Goal: Contribute content: Contribute content

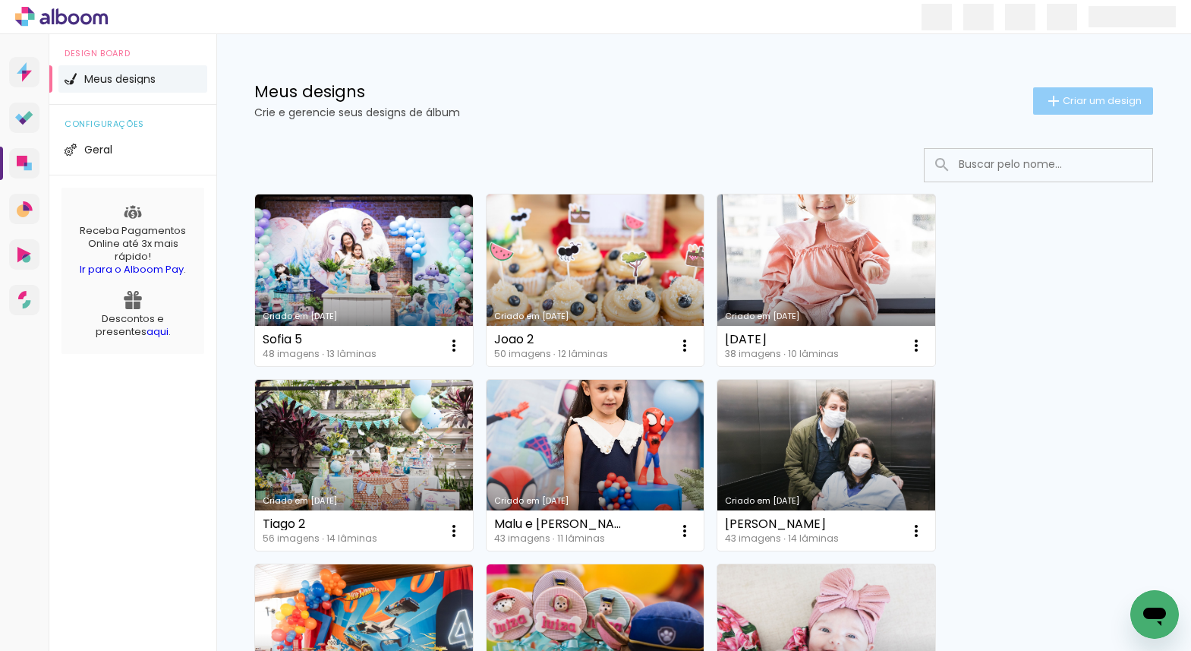
click at [1055, 106] on iron-icon at bounding box center [1054, 101] width 18 height 18
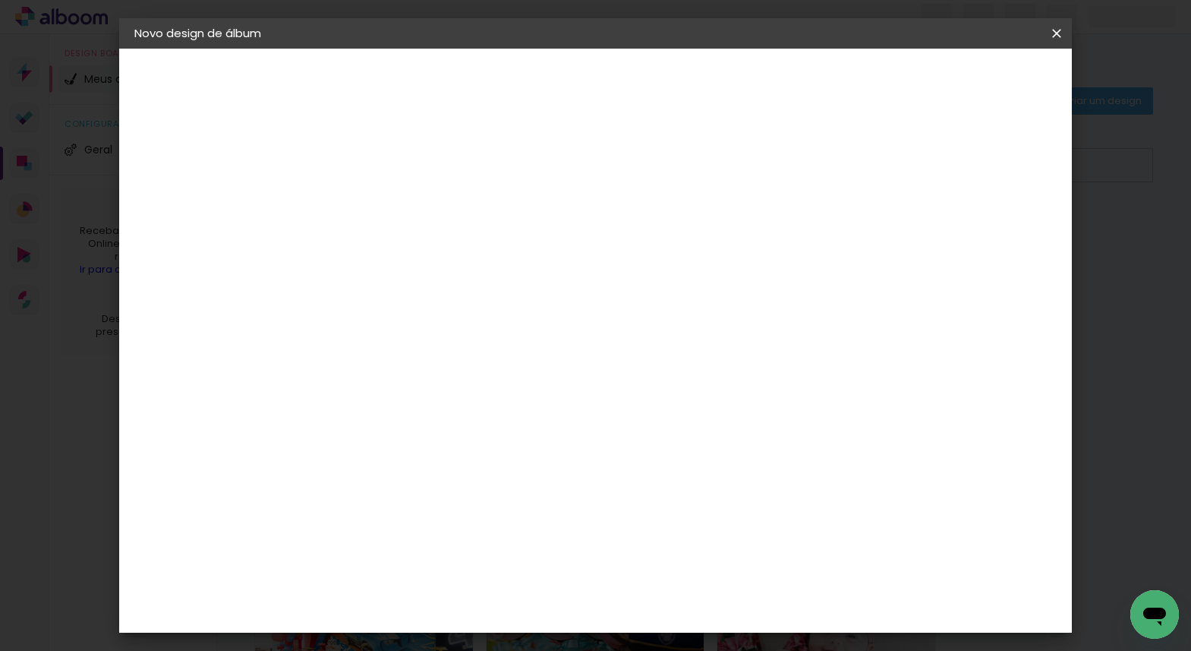
click at [383, 207] on input at bounding box center [383, 204] width 0 height 24
type input "parto ana laura"
type paper-input "parto ana laura"
click at [0, 0] on slot "Avançar" at bounding box center [0, 0] width 0 height 0
click at [0, 0] on slot "Tamanho Livre" at bounding box center [0, 0] width 0 height 0
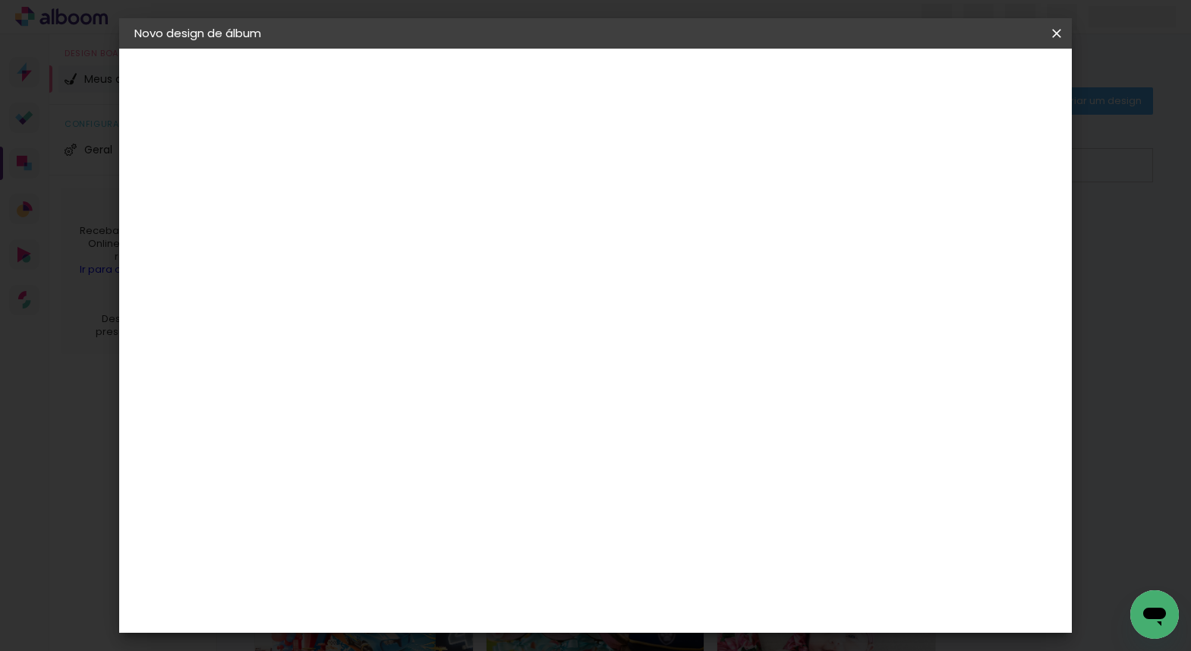
click at [0, 0] on slot "Avançar" at bounding box center [0, 0] width 0 height 0
type input "3"
type paper-input "3"
click at [392, 172] on input "3" at bounding box center [372, 174] width 52 height 19
type input "4"
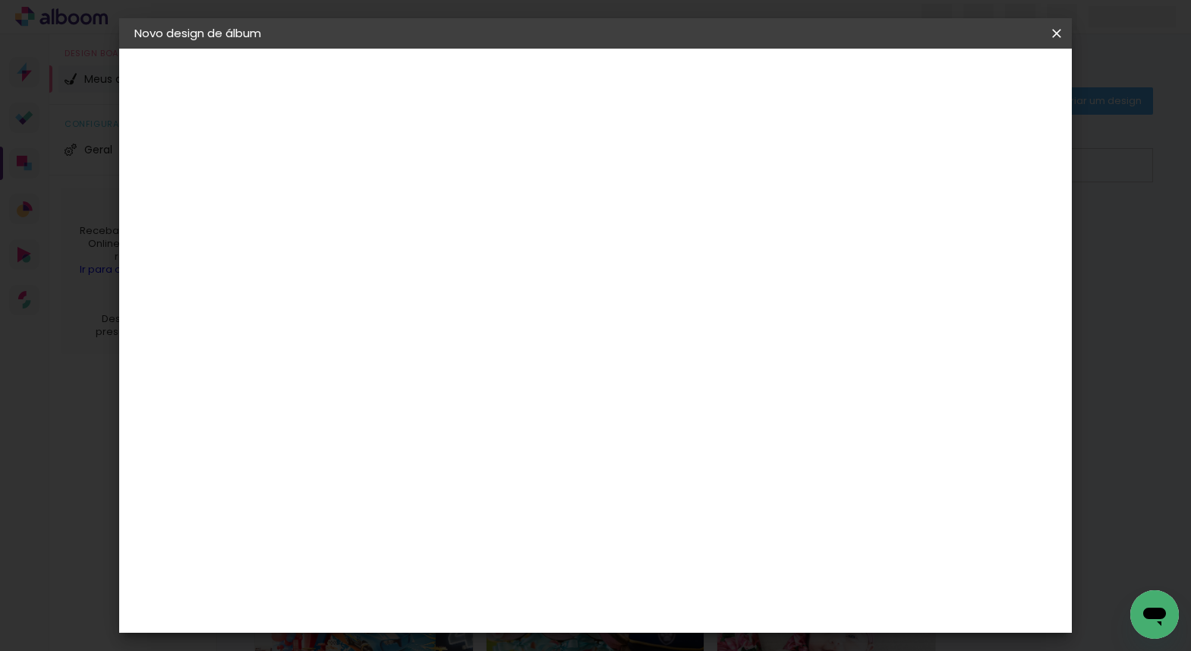
type paper-input "4"
click at [392, 172] on input "4" at bounding box center [372, 174] width 52 height 19
type input "5"
type paper-input "5"
click at [392, 172] on input "5" at bounding box center [372, 174] width 52 height 19
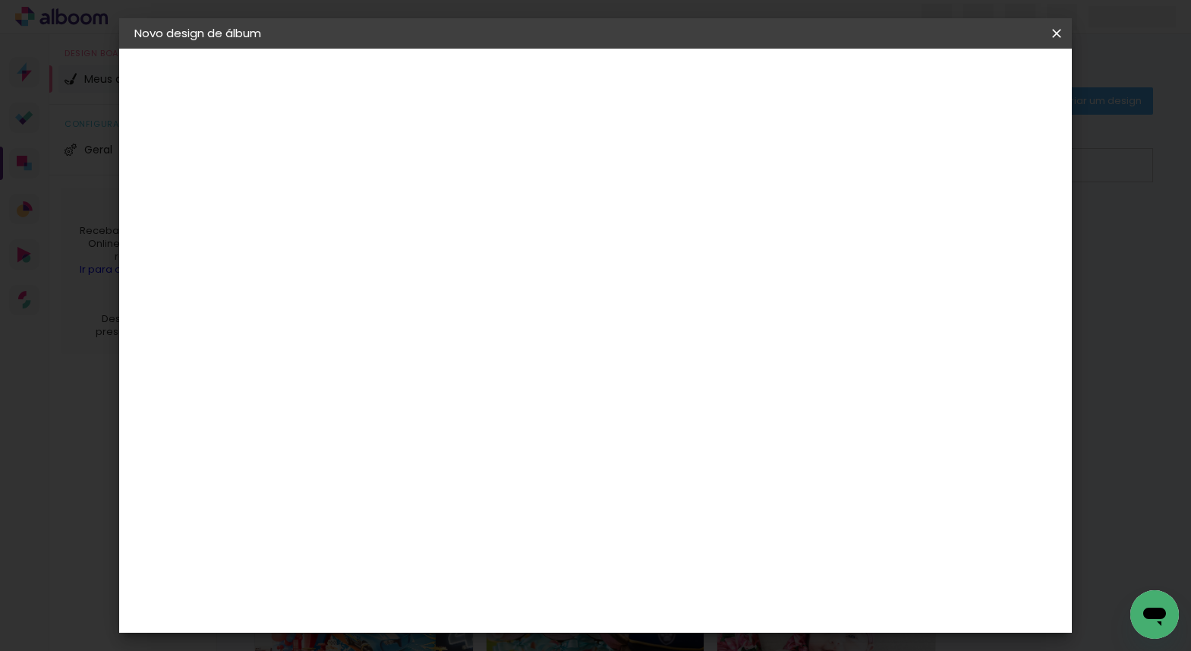
click at [355, 427] on div "cm" at bounding box center [364, 426] width 18 height 23
type input "30,3"
type paper-input "30,3"
click at [704, 625] on input "60" at bounding box center [685, 624] width 39 height 23
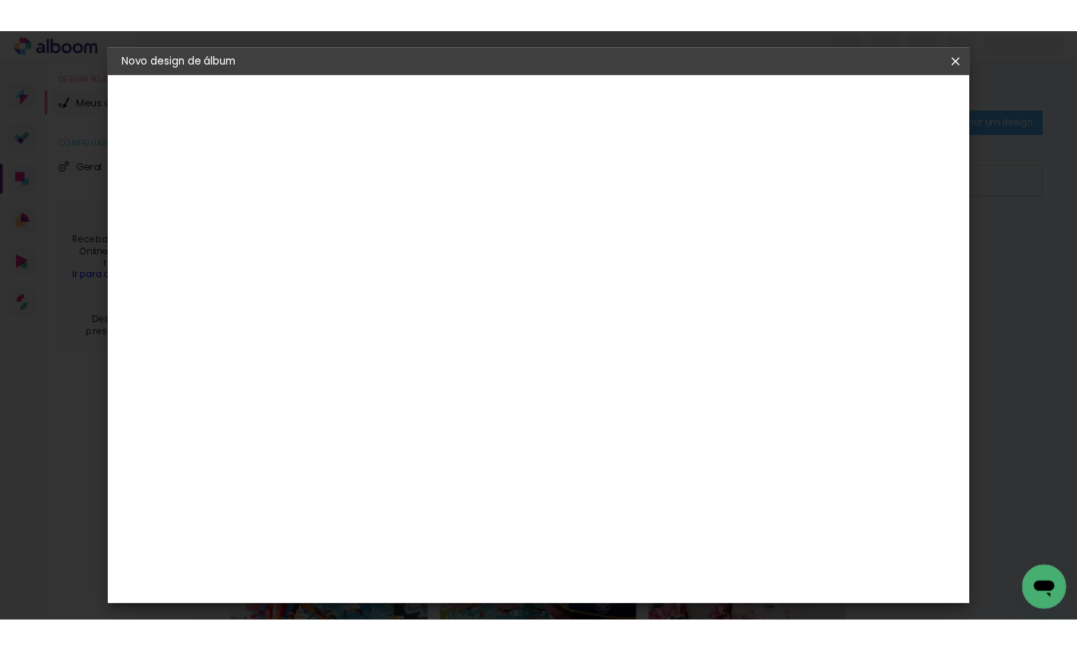
scroll to position [3, 0]
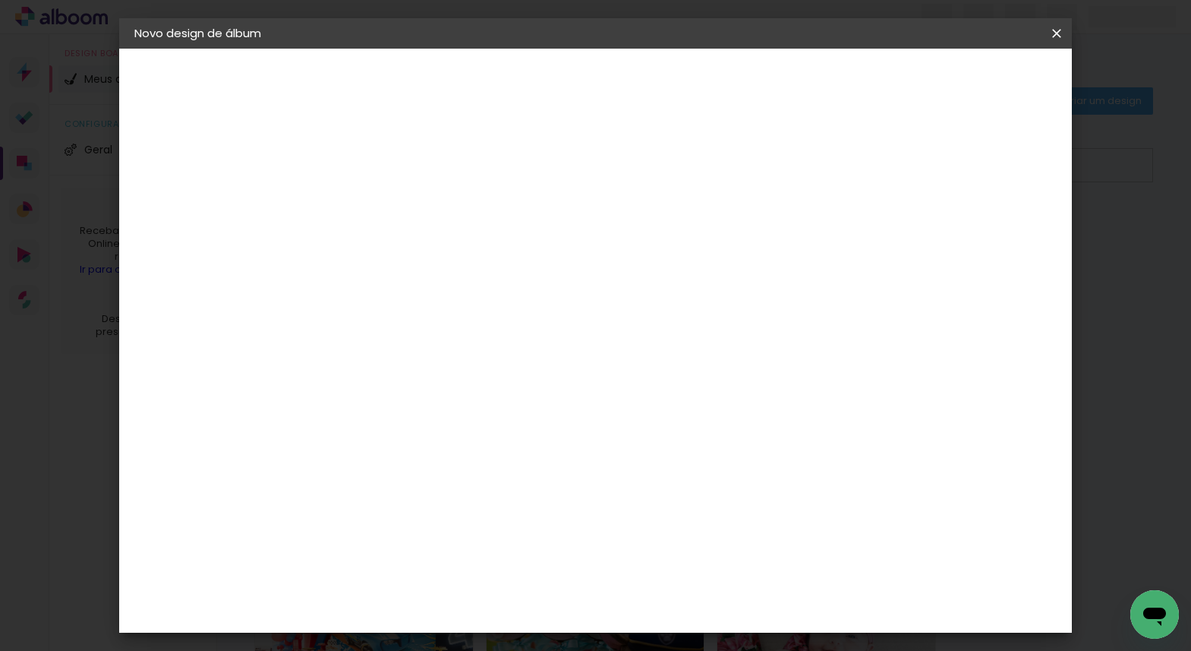
type input "60,6"
type paper-input "60,6"
click at [973, 80] on span "Iniciar design" at bounding box center [938, 80] width 69 height 11
click at [872, 164] on div "mm Mostrar sangria" at bounding box center [664, 117] width 695 height 143
click at [986, 84] on body "link( href="../../bower_components/polymer/polymer.html" rel="import" ) picture…" at bounding box center [595, 325] width 1191 height 651
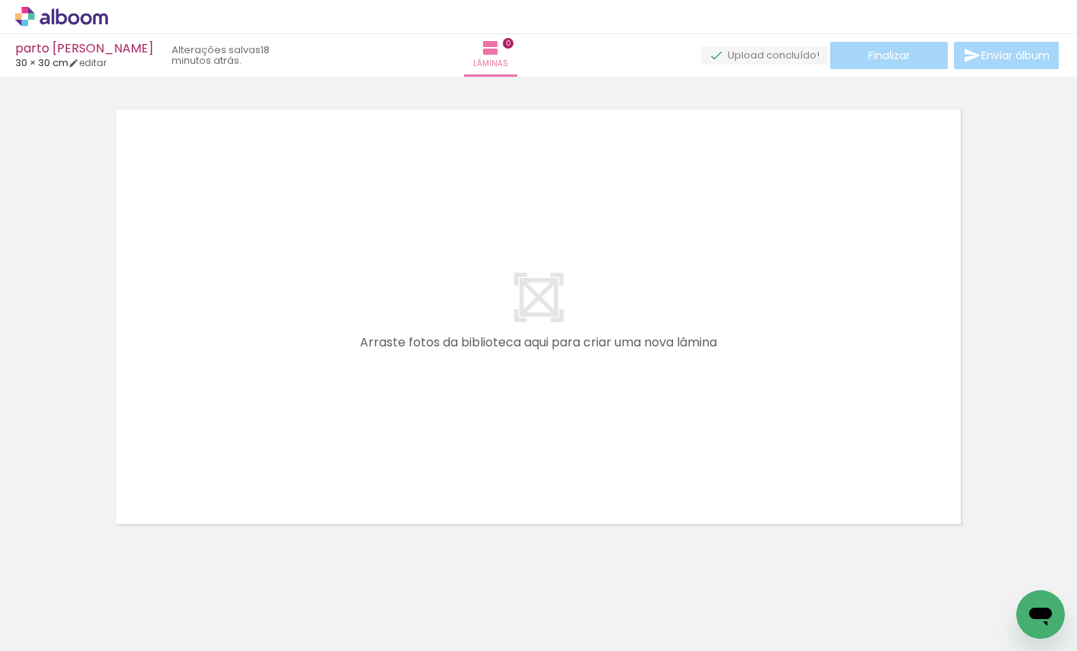
scroll to position [0, 3214]
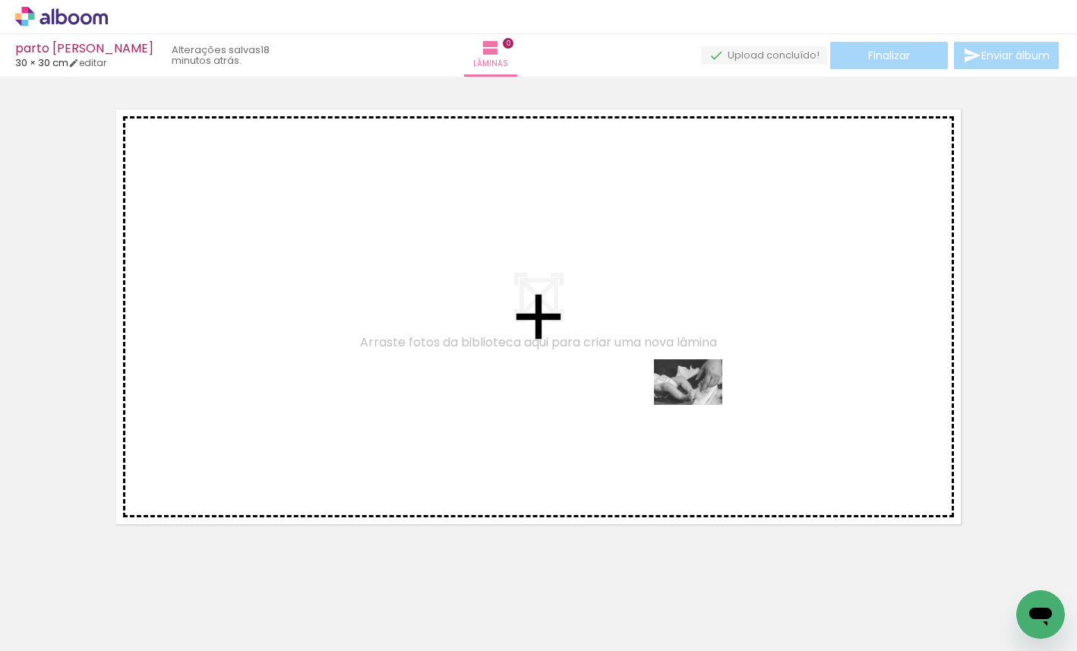
drag, startPoint x: 607, startPoint y: 612, endPoint x: 699, endPoint y: 405, distance: 226.0
click at [699, 405] on quentale-workspace at bounding box center [538, 325] width 1077 height 651
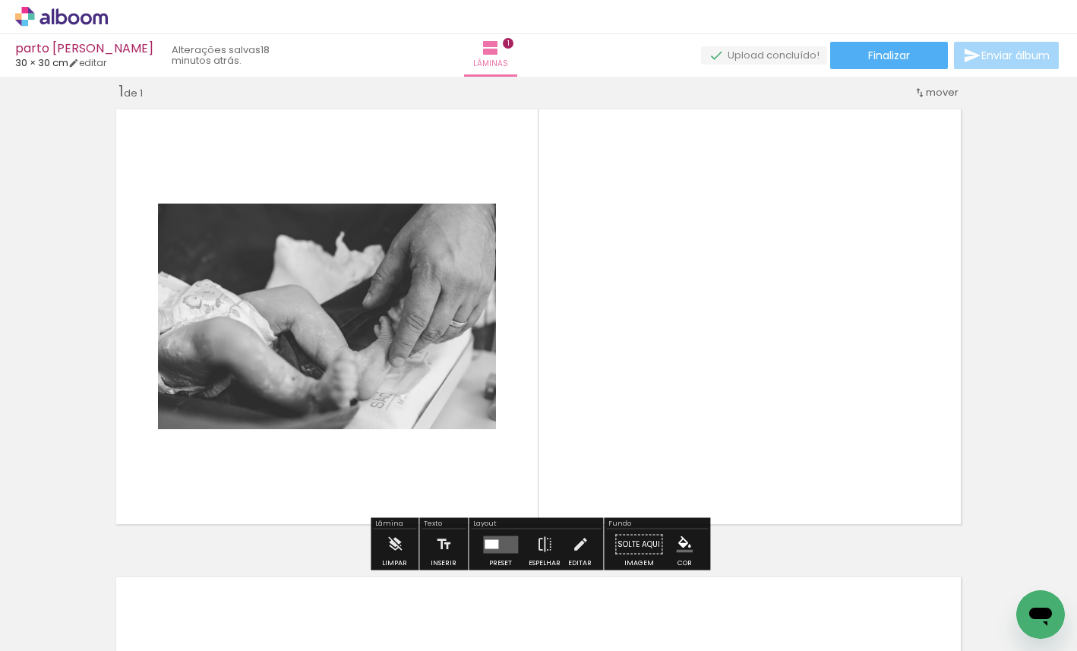
click at [494, 544] on div at bounding box center [491, 543] width 14 height 9
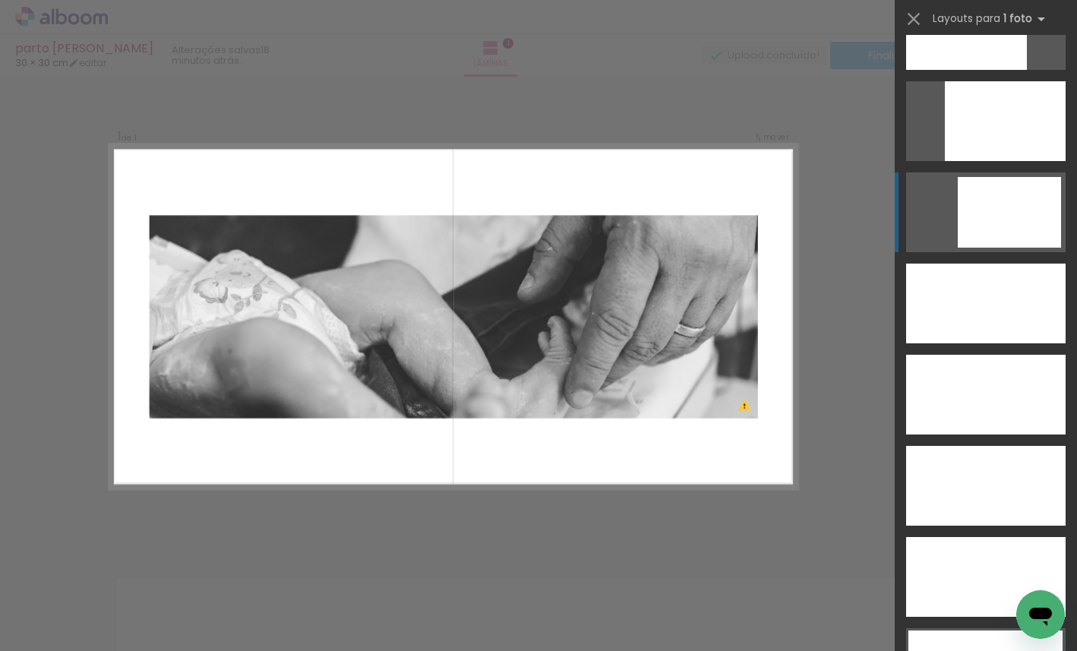
scroll to position [4150, 0]
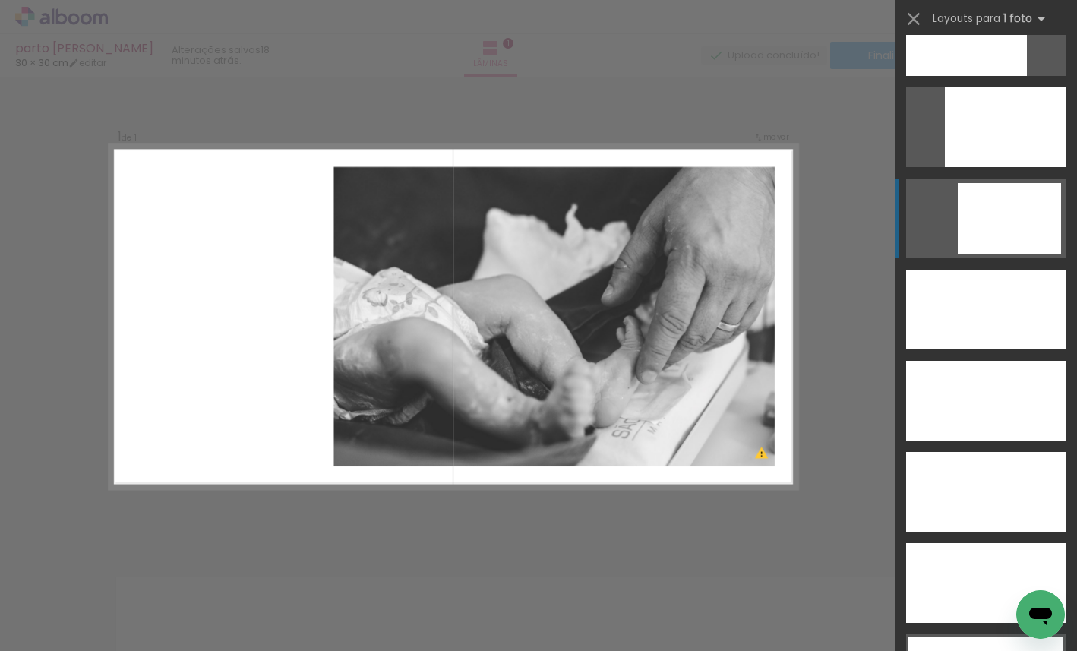
click at [1010, 208] on div at bounding box center [1008, 218] width 103 height 71
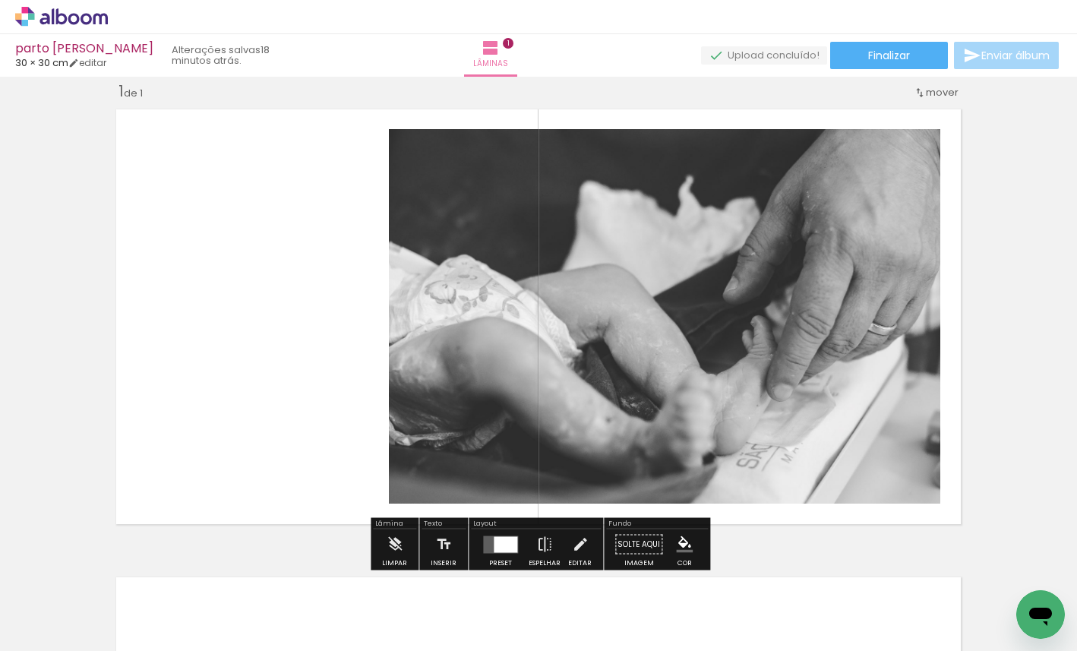
click at [823, 379] on quentale-photo at bounding box center [664, 316] width 551 height 374
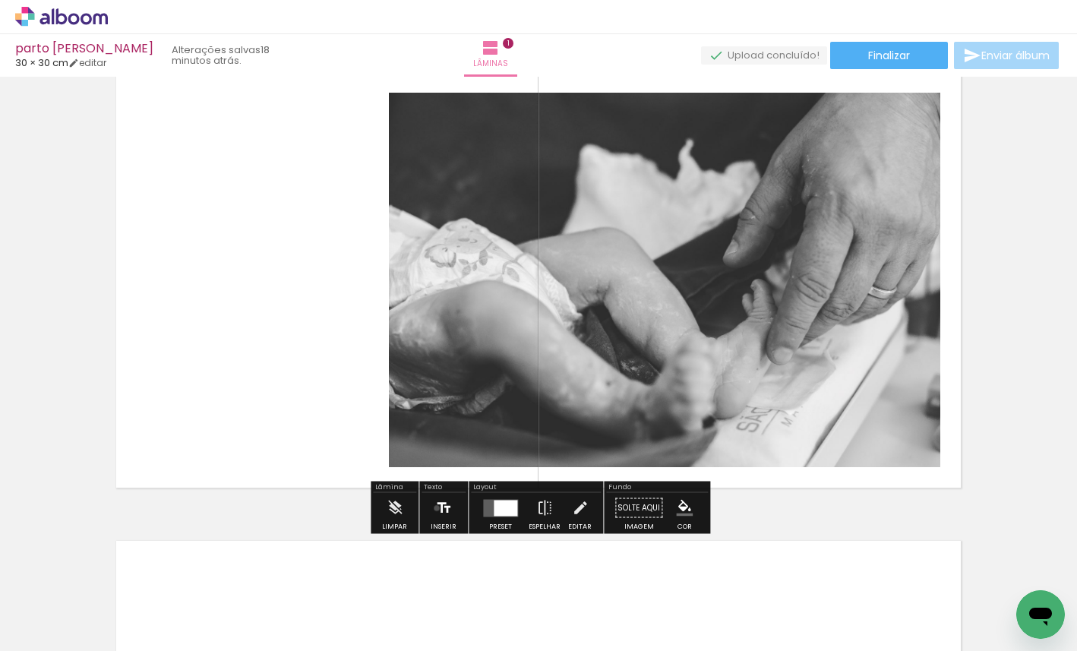
click at [435, 508] on iron-icon at bounding box center [443, 508] width 17 height 30
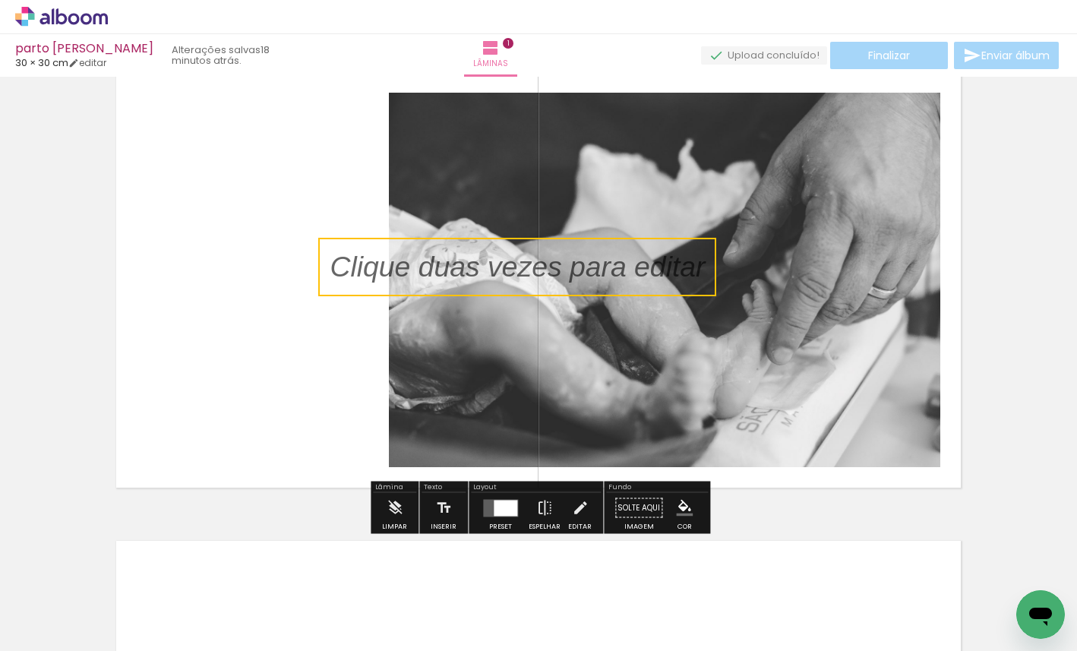
click at [492, 266] on quentale-selection at bounding box center [517, 267] width 398 height 58
click at [492, 266] on p at bounding box center [528, 267] width 398 height 40
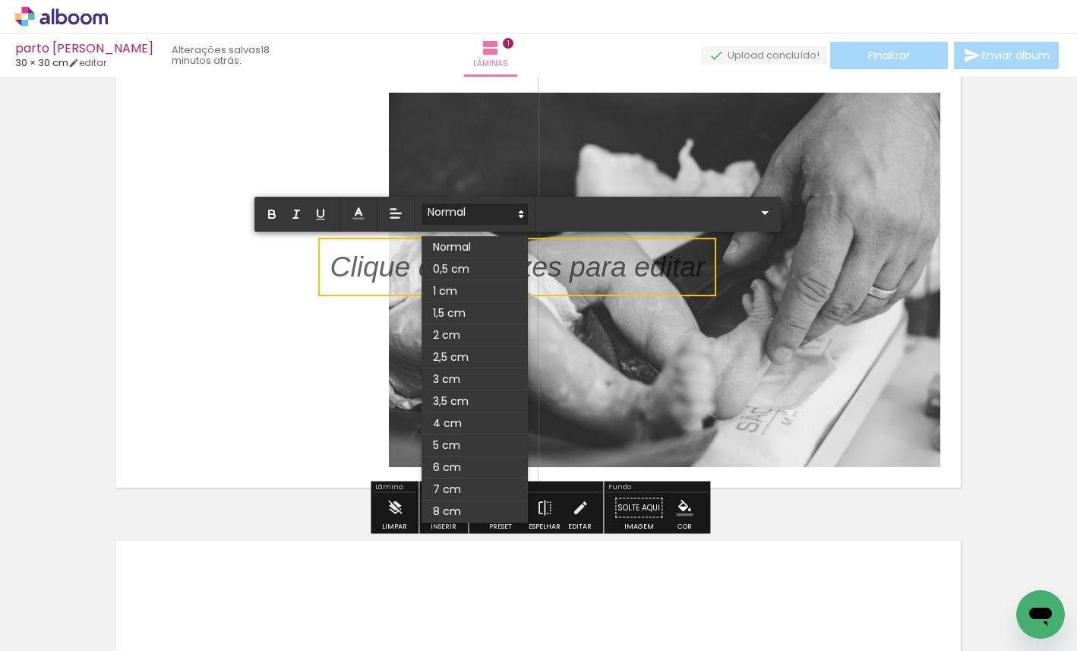
click at [516, 216] on icon at bounding box center [521, 214] width 14 height 14
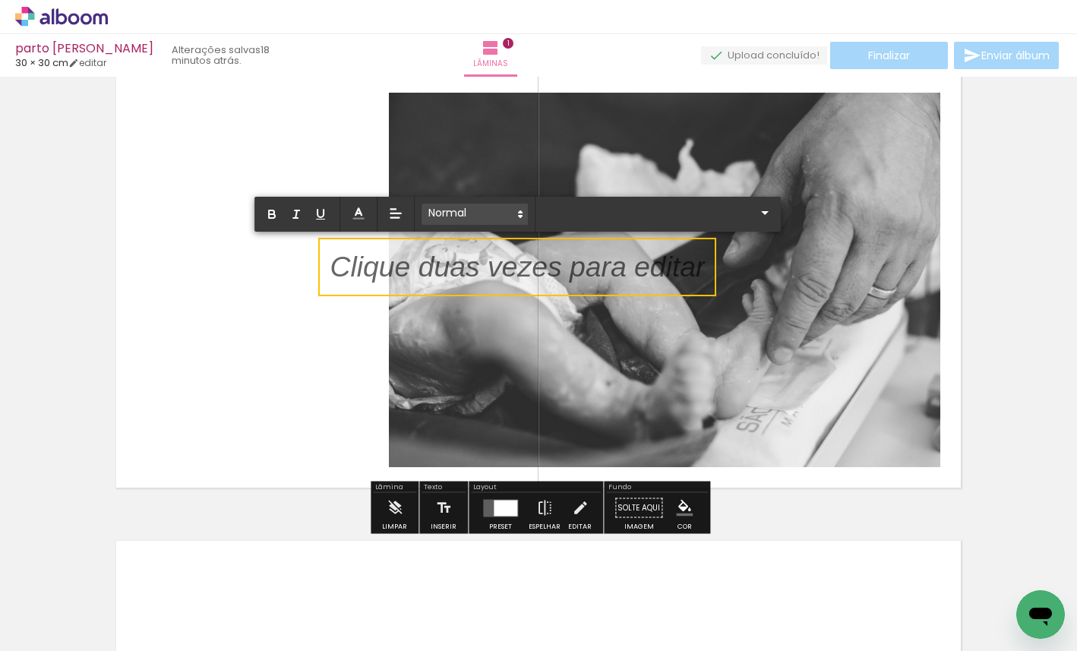
click at [516, 216] on icon at bounding box center [520, 214] width 14 height 14
click at [764, 212] on iron-icon at bounding box center [764, 212] width 18 height 18
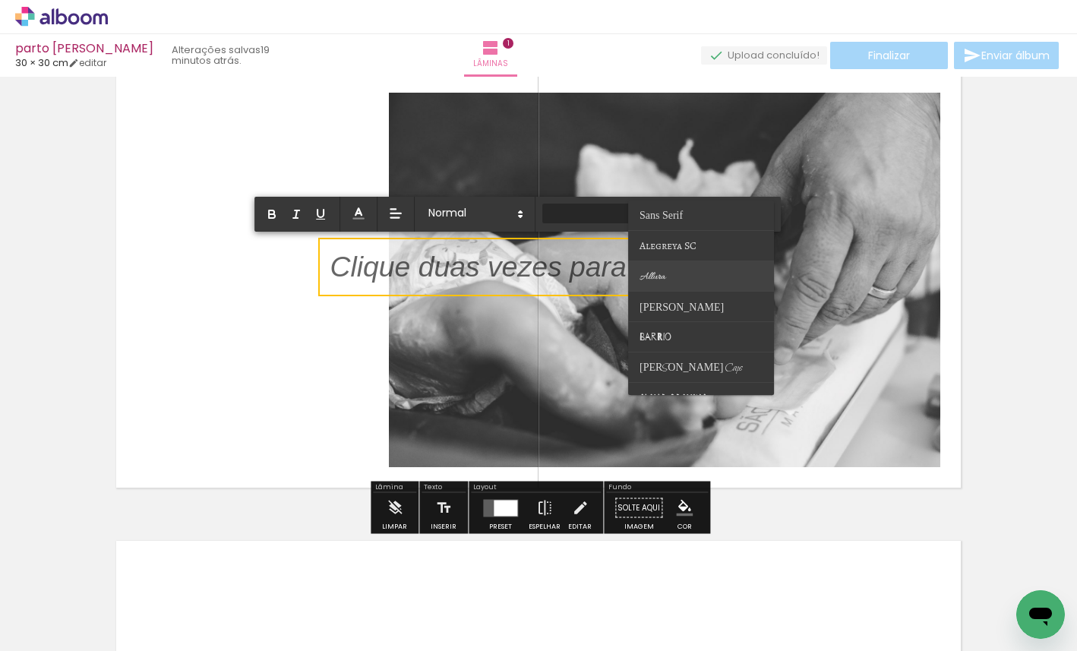
click at [665, 273] on span "Allura" at bounding box center [652, 276] width 26 height 13
type input "Allura"
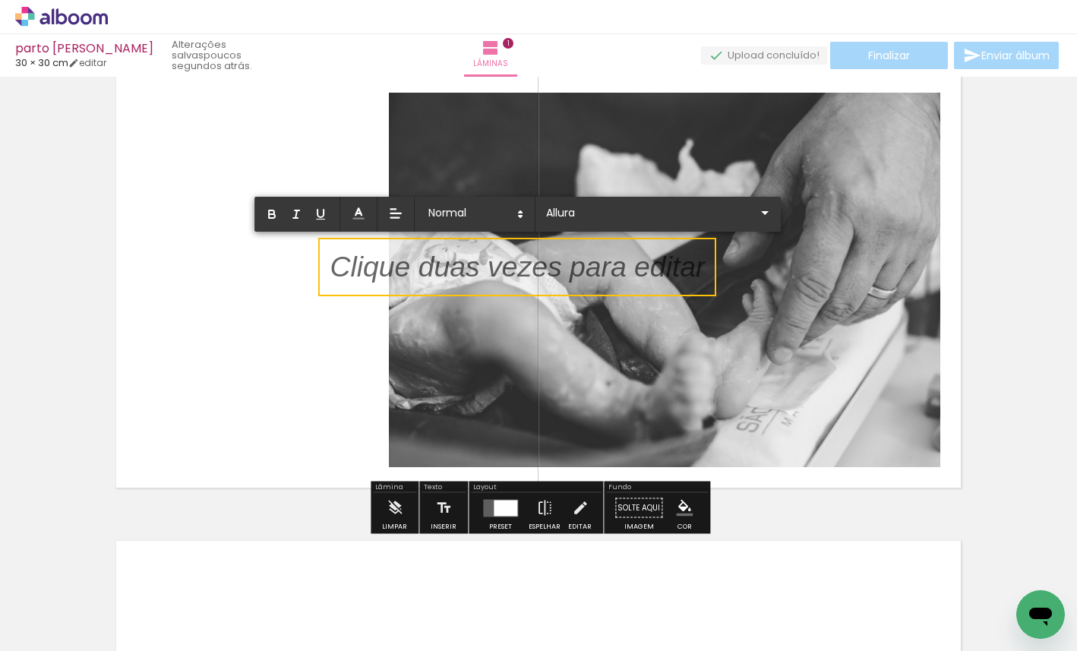
click at [644, 257] on p at bounding box center [516, 276] width 375 height 40
click at [686, 273] on p at bounding box center [516, 276] width 375 height 40
drag, startPoint x: 691, startPoint y: 268, endPoint x: 418, endPoint y: 266, distance: 273.3
click at [418, 266] on p at bounding box center [516, 276] width 375 height 40
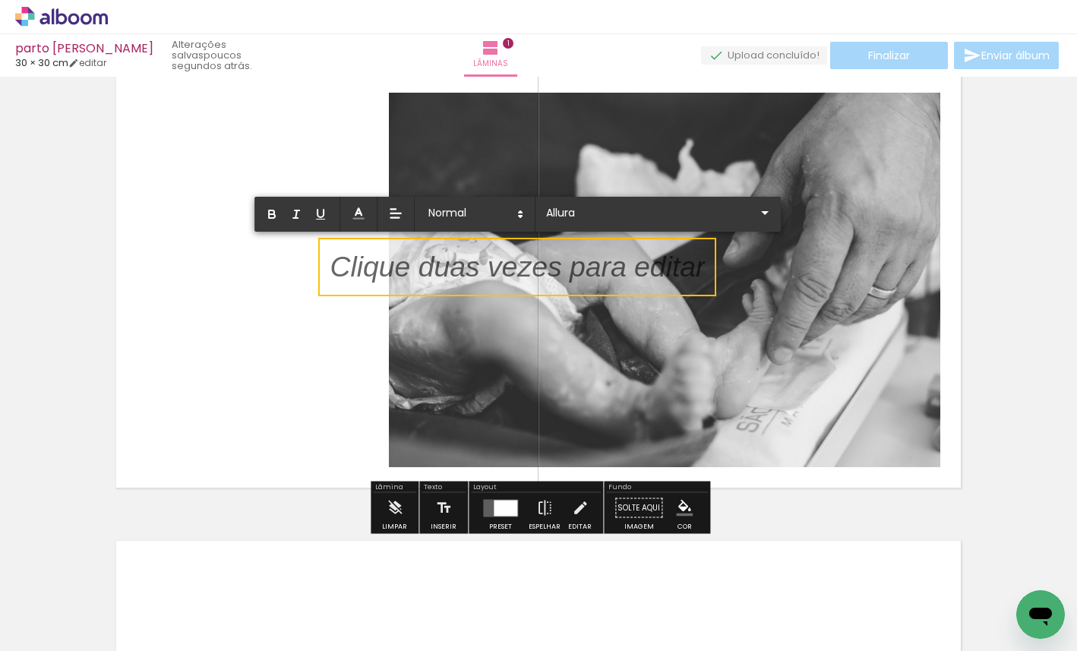
click at [352, 269] on p at bounding box center [516, 276] width 375 height 40
click at [222, 270] on quentale-layouter at bounding box center [538, 280] width 859 height 430
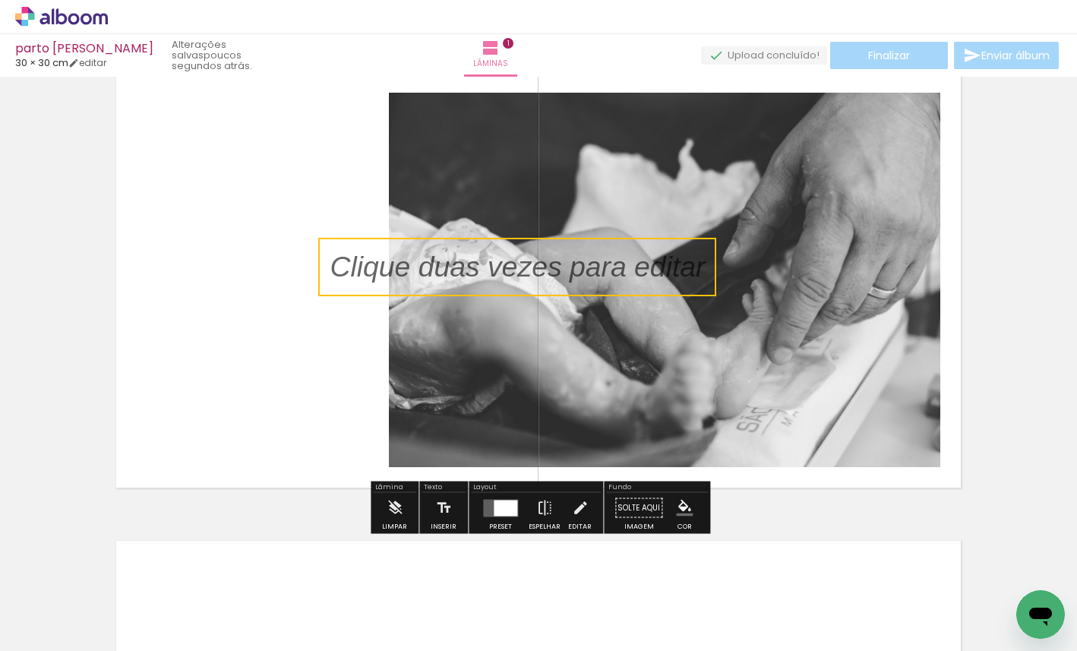
click at [257, 281] on quentale-layouter at bounding box center [538, 280] width 859 height 430
click at [361, 266] on p at bounding box center [528, 267] width 398 height 40
click at [356, 266] on quentale-selection at bounding box center [517, 267] width 398 height 58
click at [356, 266] on p at bounding box center [528, 267] width 398 height 40
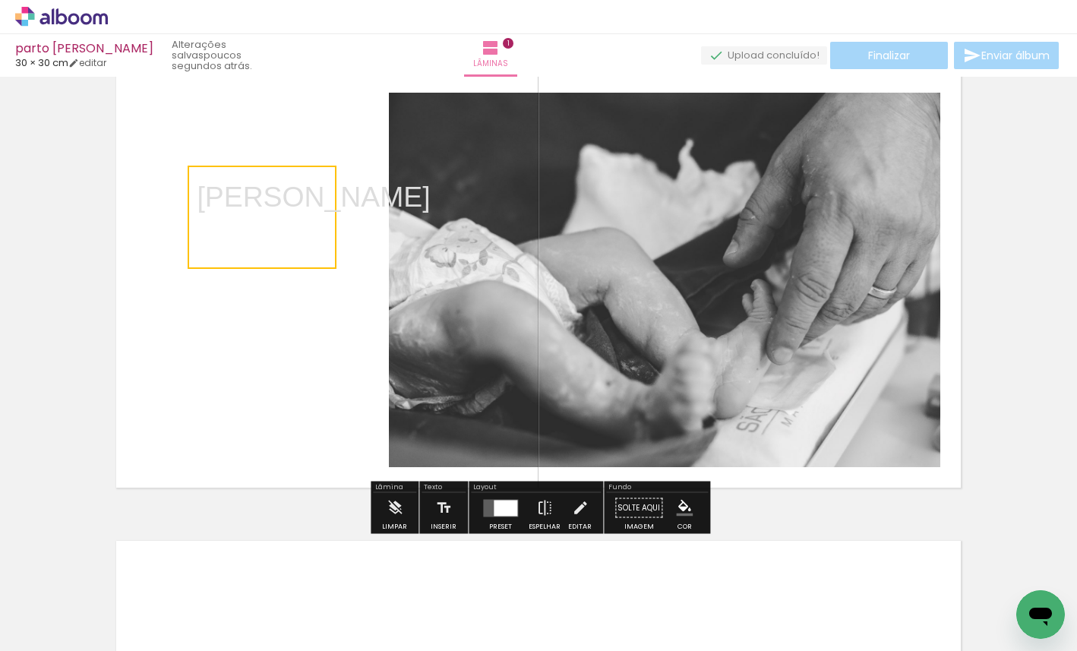
drag, startPoint x: 383, startPoint y: 331, endPoint x: 251, endPoint y: 261, distance: 150.1
click at [251, 261] on quentale-selection at bounding box center [262, 217] width 149 height 103
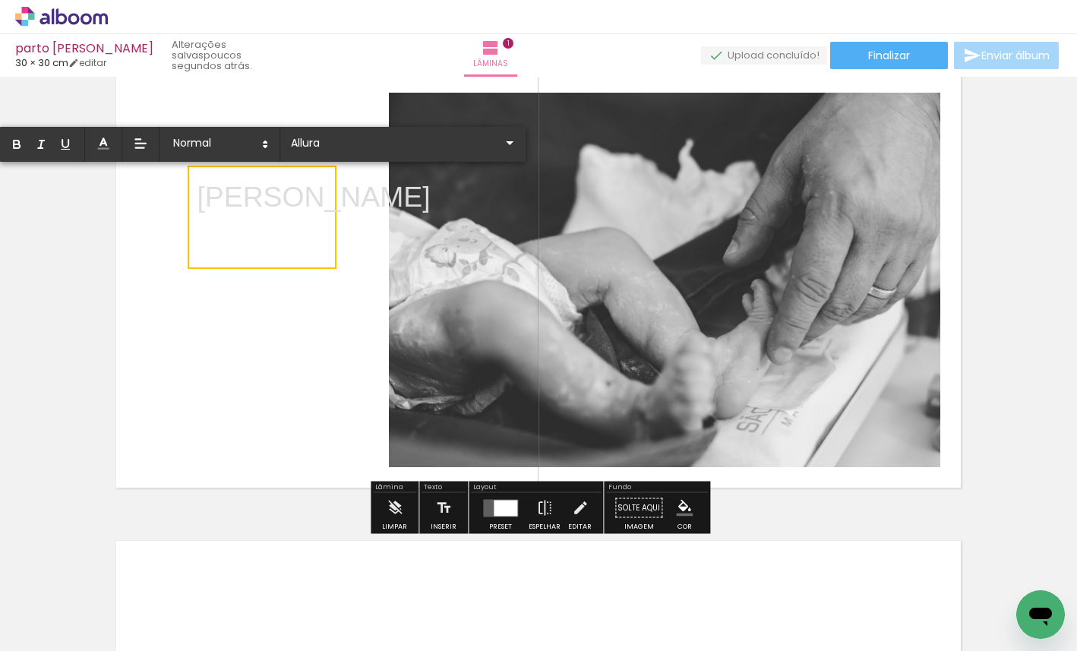
click at [326, 197] on p "Ana Laura" at bounding box center [313, 197] width 233 height 40
drag, startPoint x: 326, startPoint y: 197, endPoint x: 194, endPoint y: 187, distance: 131.7
click at [194, 187] on div "Inserir lâmina 1 de 1" at bounding box center [538, 495] width 1077 height 936
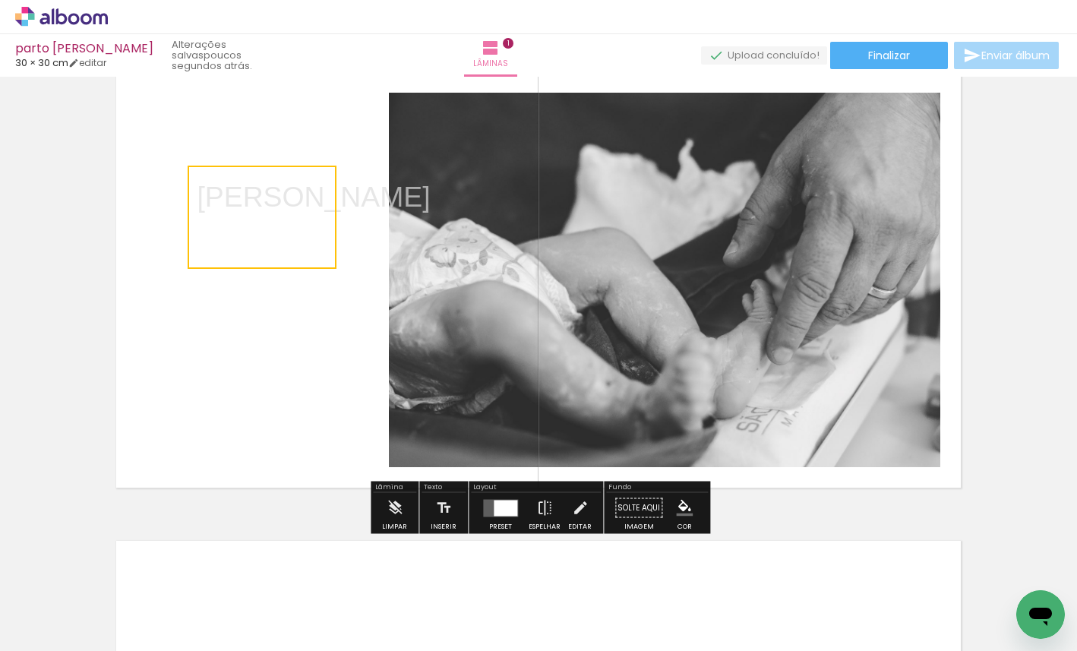
click at [321, 202] on quentale-selection at bounding box center [262, 217] width 149 height 103
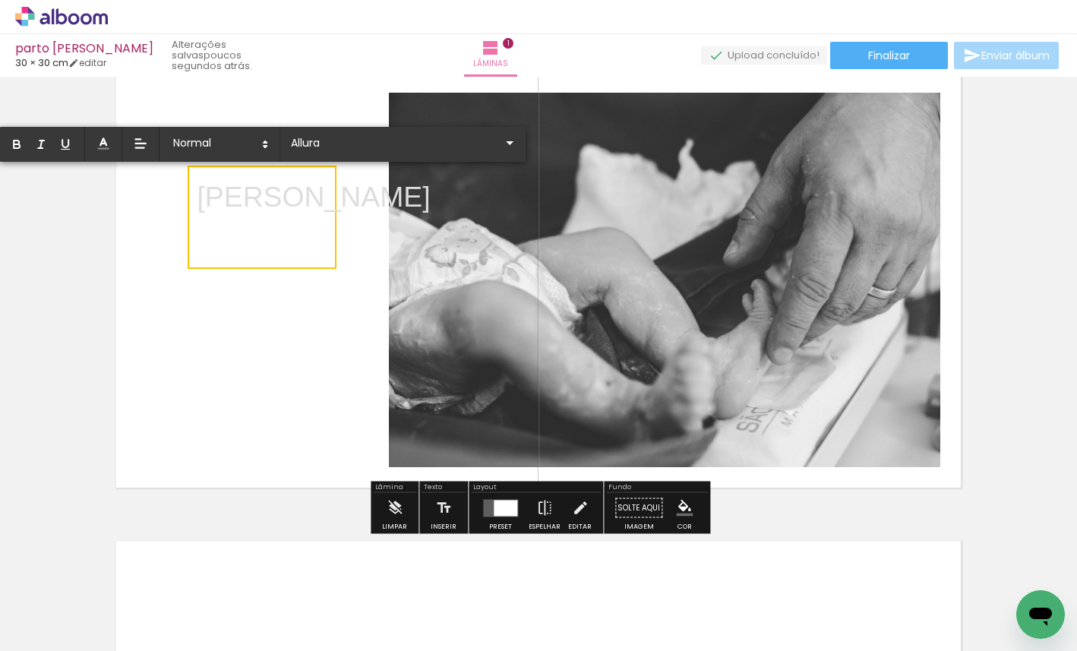
click at [291, 197] on p "Ana Laura" at bounding box center [313, 197] width 233 height 40
click at [323, 197] on p "Ana Laura" at bounding box center [313, 197] width 233 height 40
drag, startPoint x: 323, startPoint y: 197, endPoint x: 201, endPoint y: 195, distance: 121.5
click at [201, 195] on p "Ana Laura" at bounding box center [313, 197] width 233 height 40
click at [506, 143] on iron-icon at bounding box center [509, 143] width 18 height 18
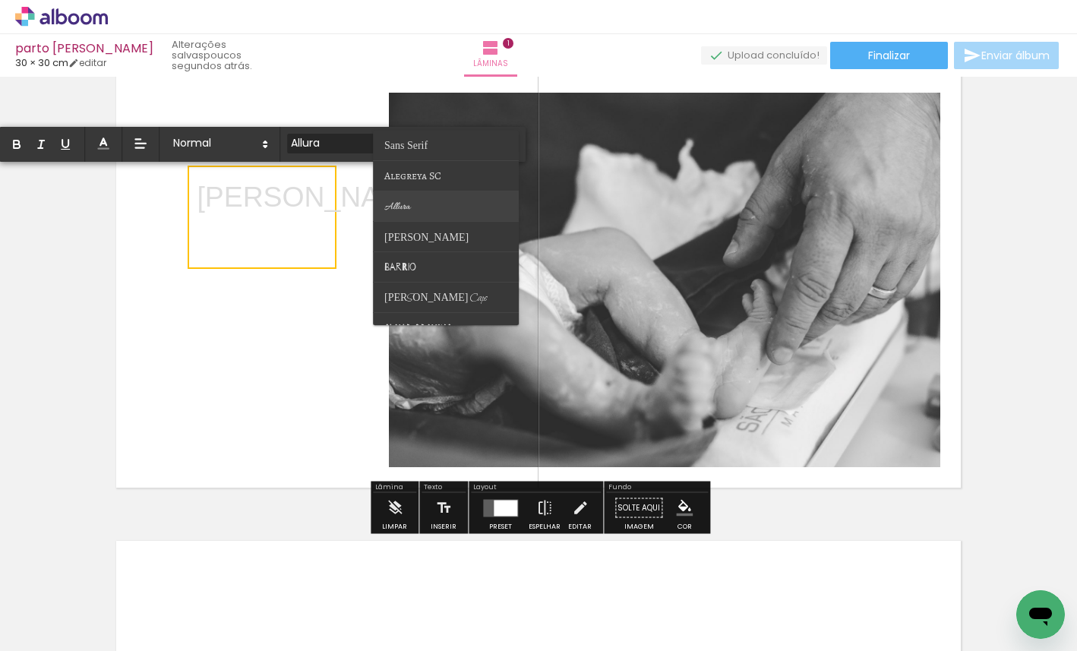
click at [418, 206] on paper-item at bounding box center [446, 206] width 146 height 30
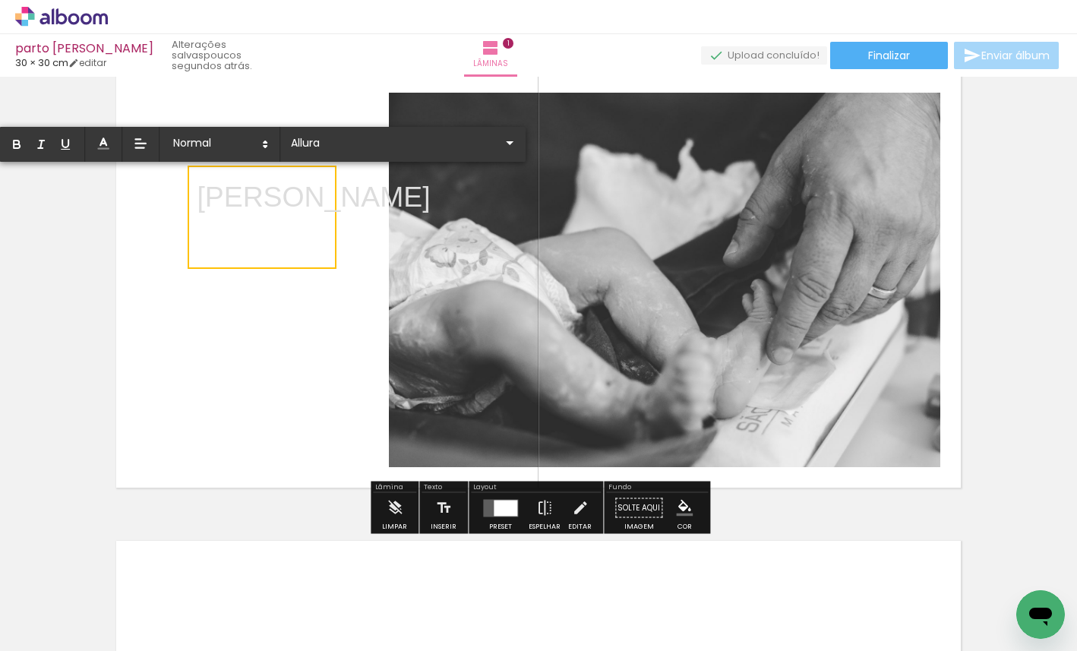
click at [315, 200] on p "Ana Laura" at bounding box center [313, 197] width 233 height 40
click at [325, 200] on p "Ana Laura" at bounding box center [313, 197] width 233 height 40
drag, startPoint x: 325, startPoint y: 200, endPoint x: 205, endPoint y: 200, distance: 120.0
click at [205, 200] on p "Ana Laura" at bounding box center [313, 197] width 233 height 40
click at [508, 143] on iron-icon at bounding box center [509, 143] width 18 height 18
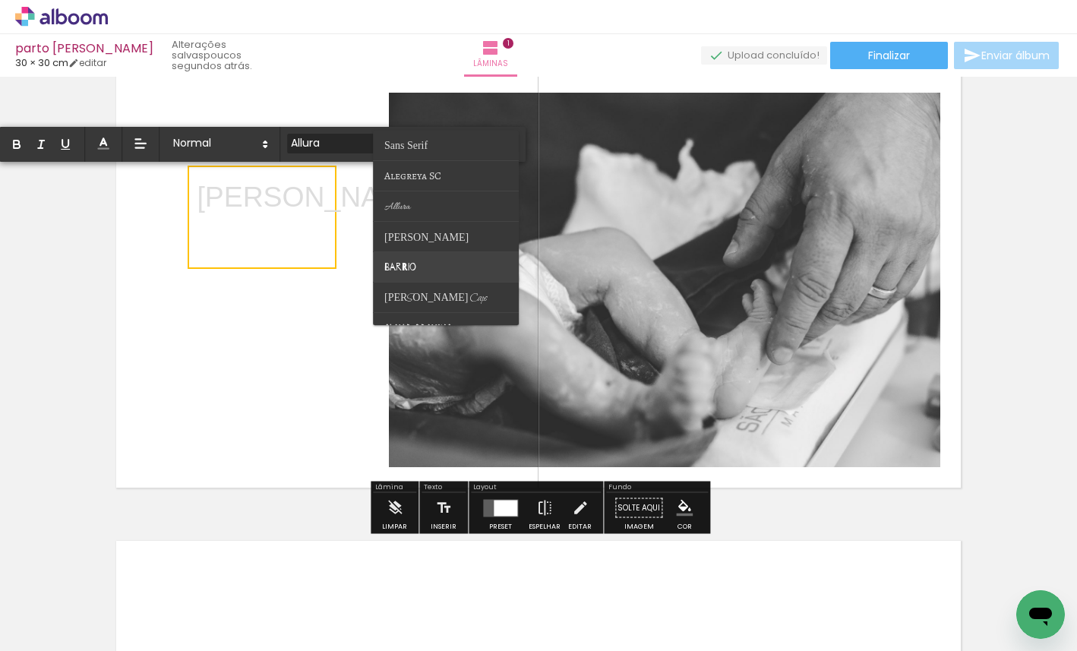
click at [437, 266] on paper-item at bounding box center [446, 267] width 146 height 30
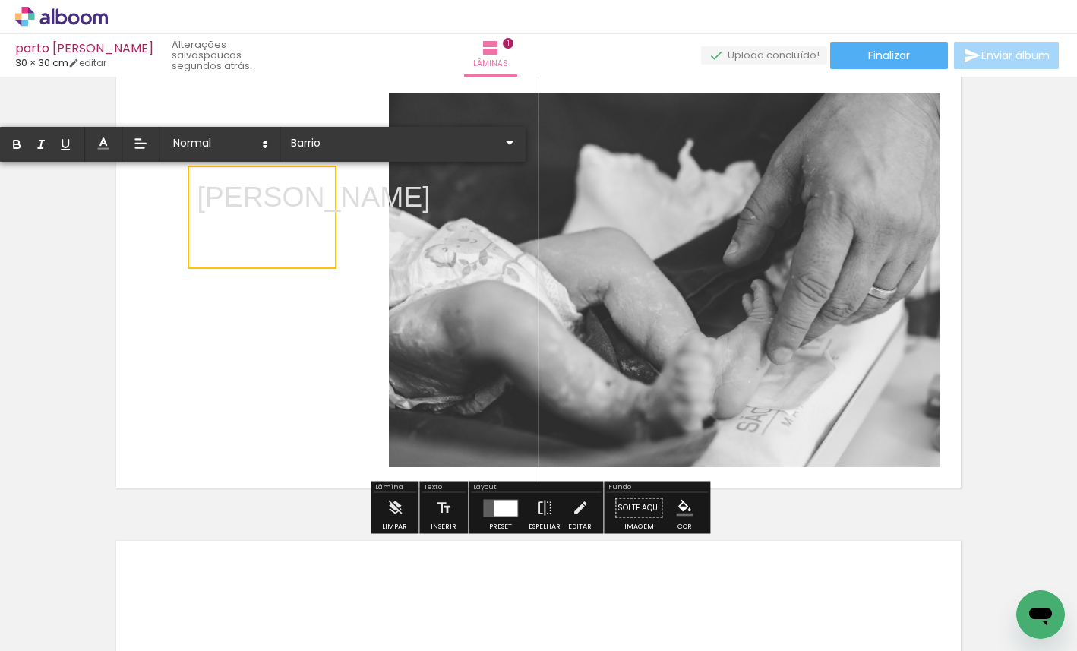
click at [288, 199] on p "Ana Laura" at bounding box center [313, 197] width 233 height 40
click at [202, 198] on p "Ana Laura" at bounding box center [313, 197] width 233 height 40
click at [509, 147] on iron-icon at bounding box center [509, 143] width 18 height 18
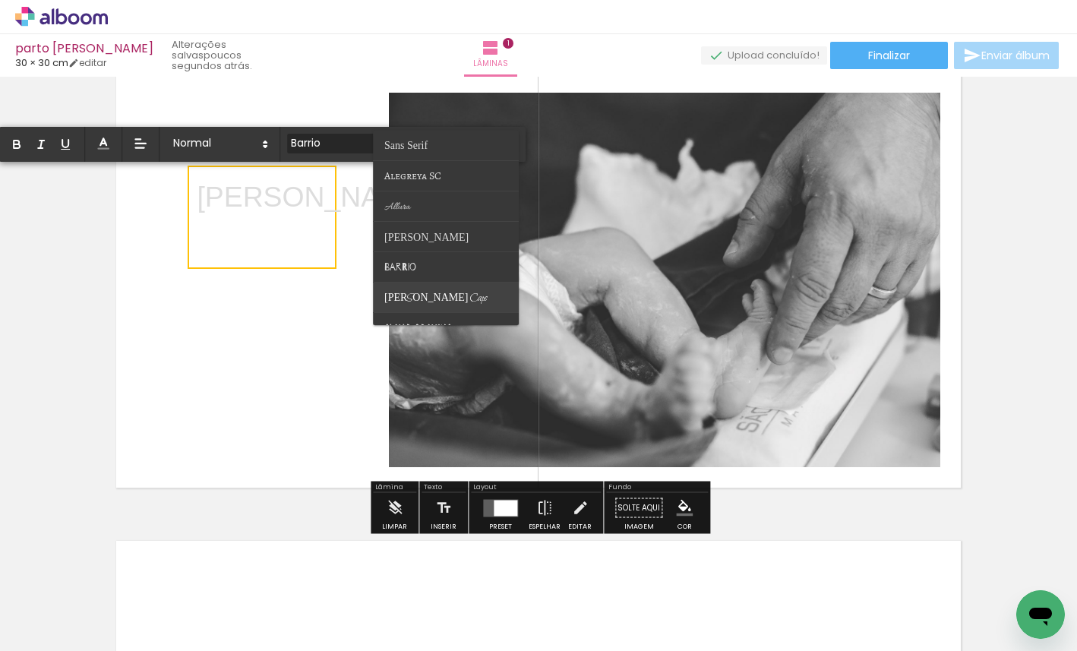
click at [459, 302] on paper-item at bounding box center [446, 297] width 146 height 30
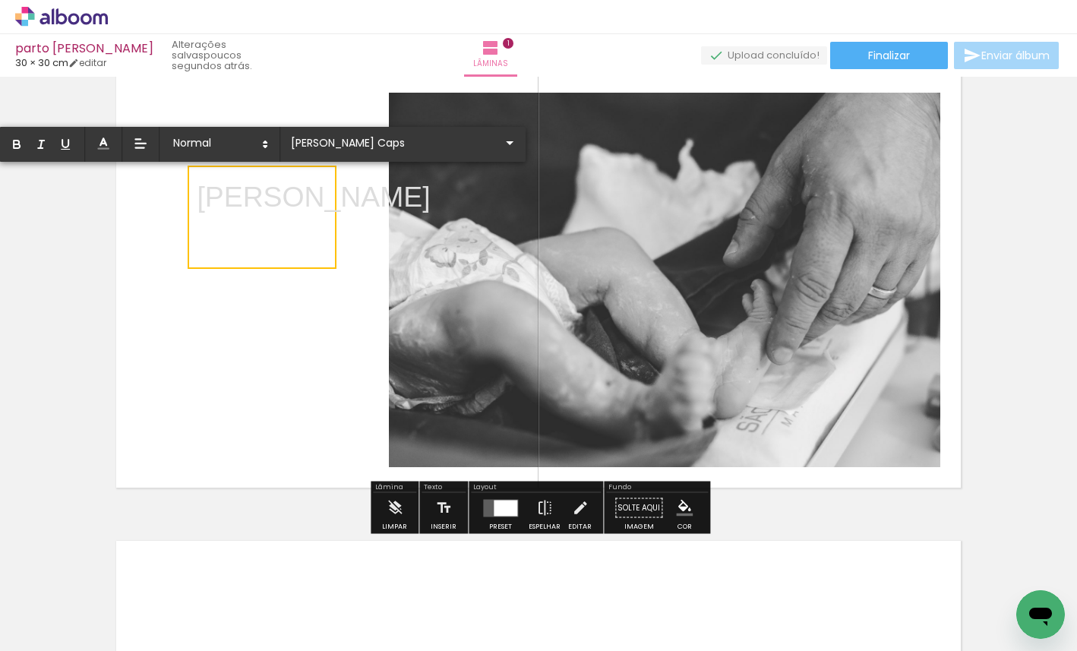
click at [320, 206] on p "Ana Laura" at bounding box center [313, 197] width 233 height 40
click at [322, 200] on p "Ana Laura" at bounding box center [313, 197] width 233 height 40
drag, startPoint x: 323, startPoint y: 200, endPoint x: 196, endPoint y: 195, distance: 127.7
click at [196, 195] on div "Inserir lâmina 1 de 1" at bounding box center [538, 495] width 1077 height 936
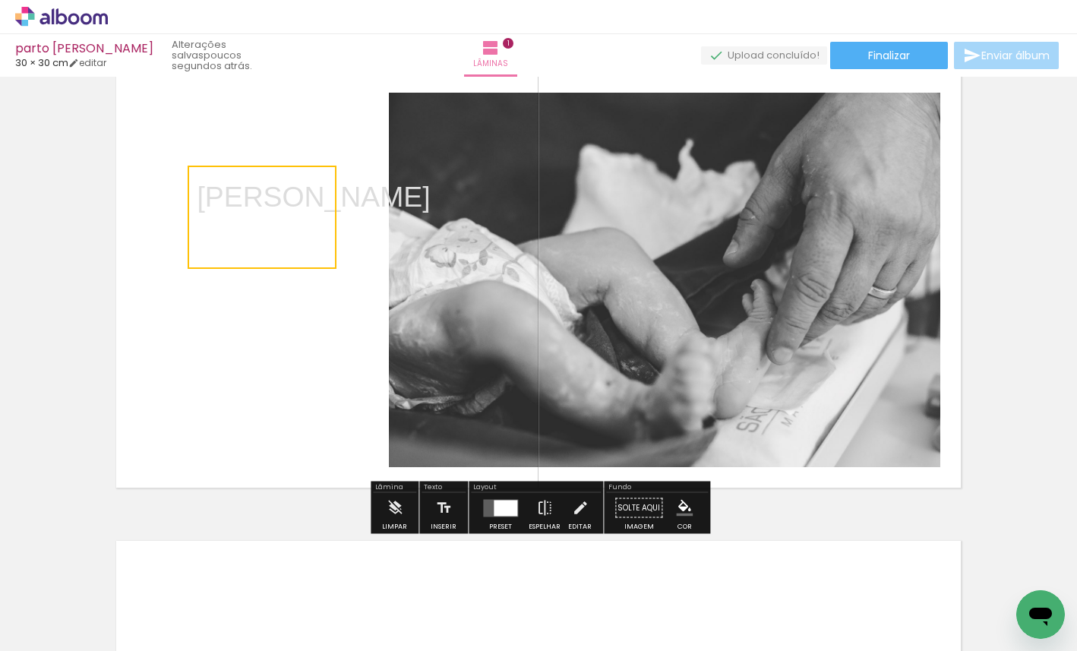
click at [203, 197] on quentale-selection at bounding box center [262, 217] width 149 height 103
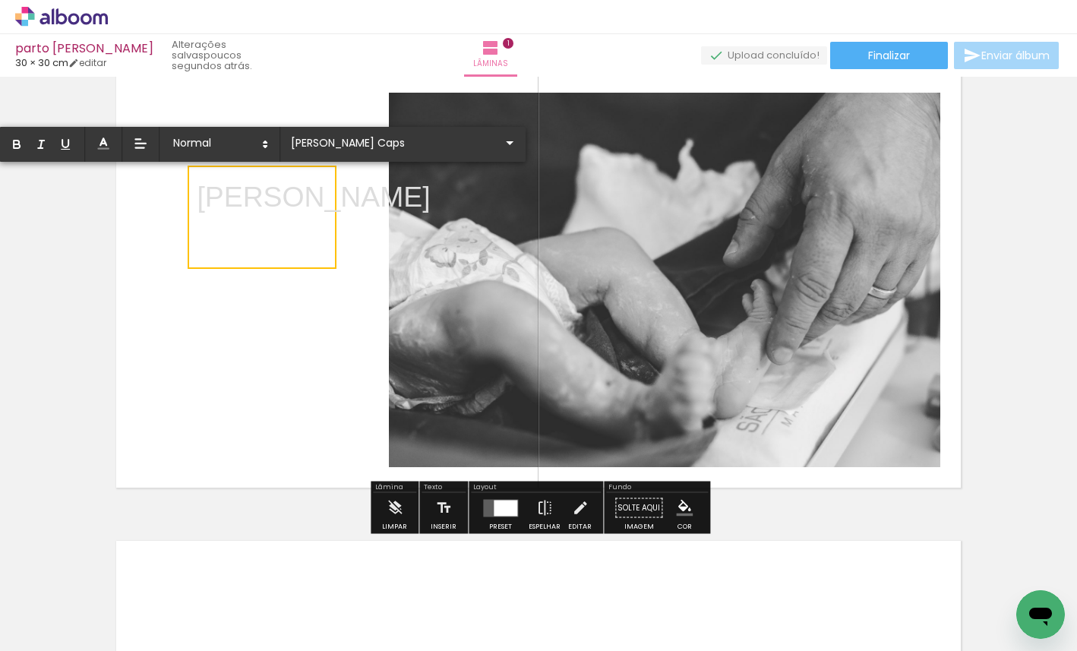
click at [203, 197] on p "Ana Laura" at bounding box center [313, 197] width 233 height 40
drag, startPoint x: 203, startPoint y: 197, endPoint x: 307, endPoint y: 197, distance: 103.2
click at [307, 197] on p "Ana Laura" at bounding box center [313, 197] width 233 height 40
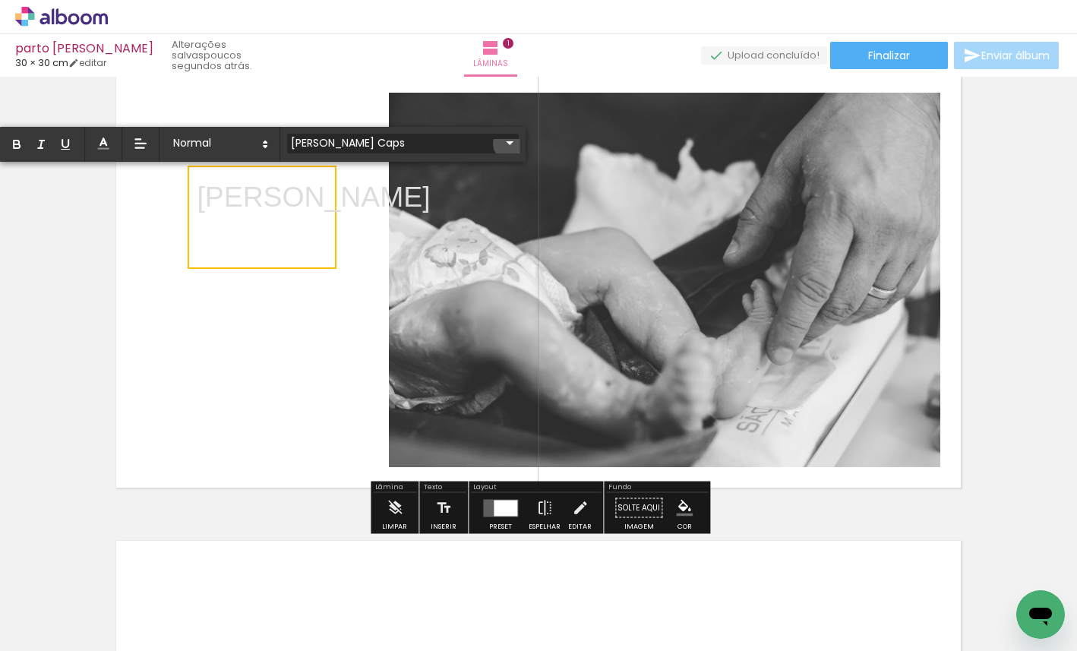
click at [509, 143] on iron-icon at bounding box center [509, 143] width 18 height 18
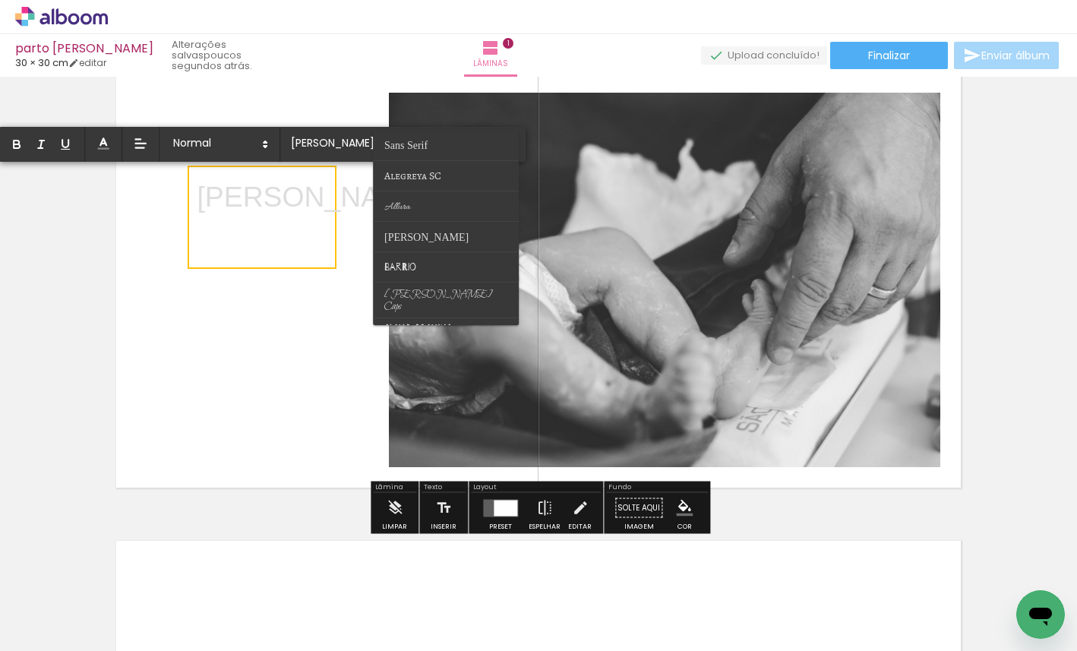
click at [280, 200] on p "Ana Laura" at bounding box center [313, 197] width 233 height 40
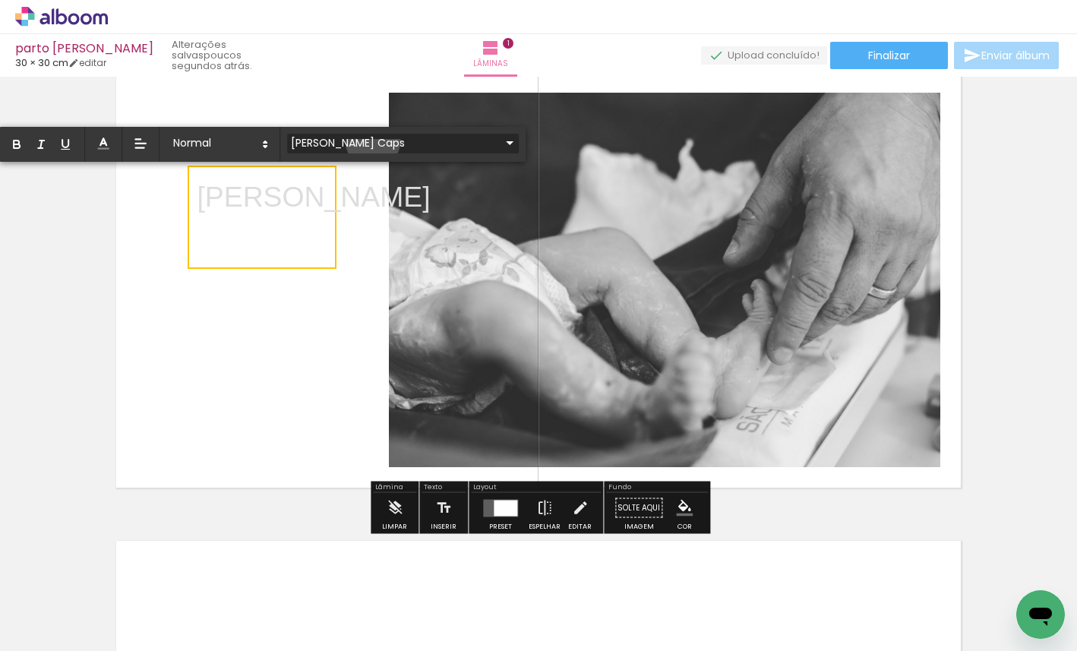
click at [373, 140] on input "Bilbo Swash Caps" at bounding box center [393, 142] width 213 height 16
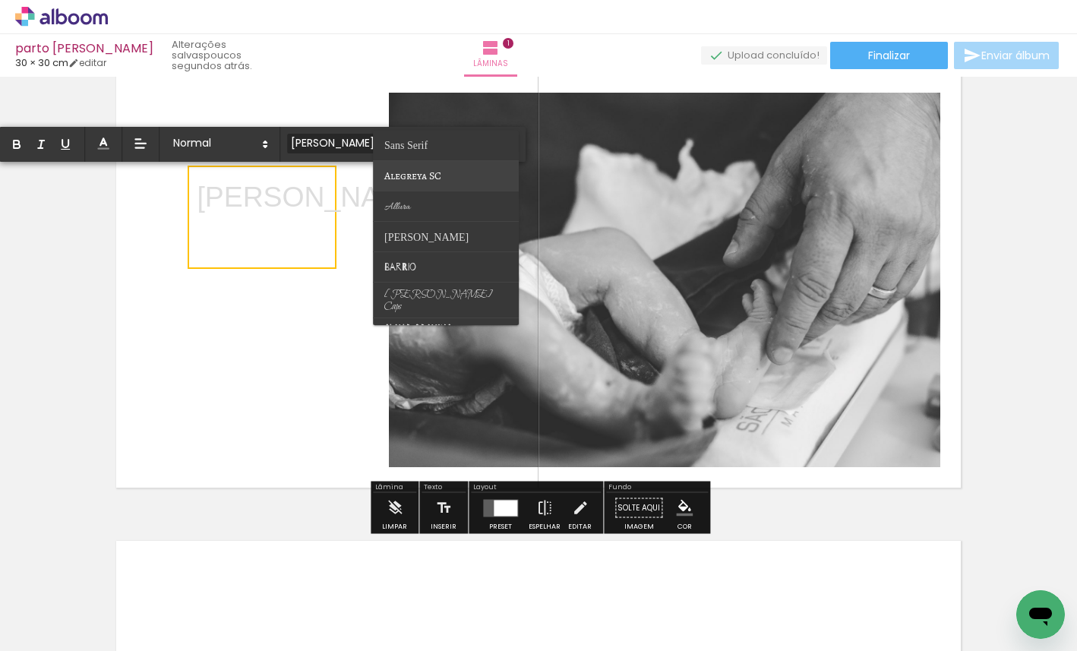
click at [397, 176] on span "Alegreya SC" at bounding box center [412, 176] width 57 height 14
type input "Alegreya SC"
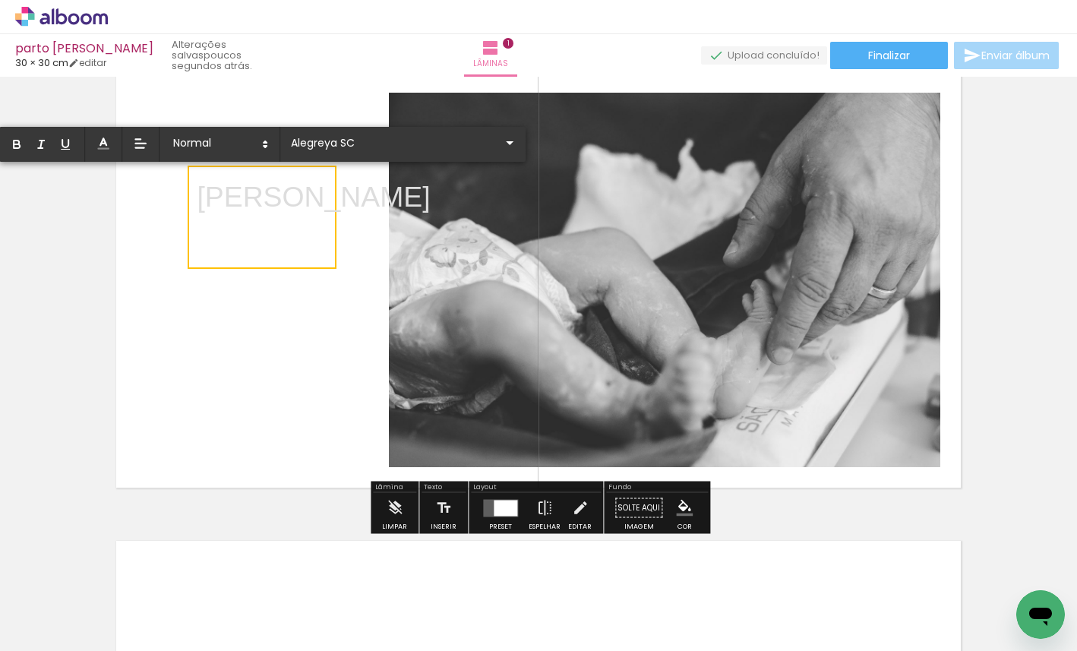
click at [285, 202] on p "Ana Laura" at bounding box center [313, 197] width 233 height 40
click at [244, 399] on quentale-layouter at bounding box center [538, 280] width 859 height 430
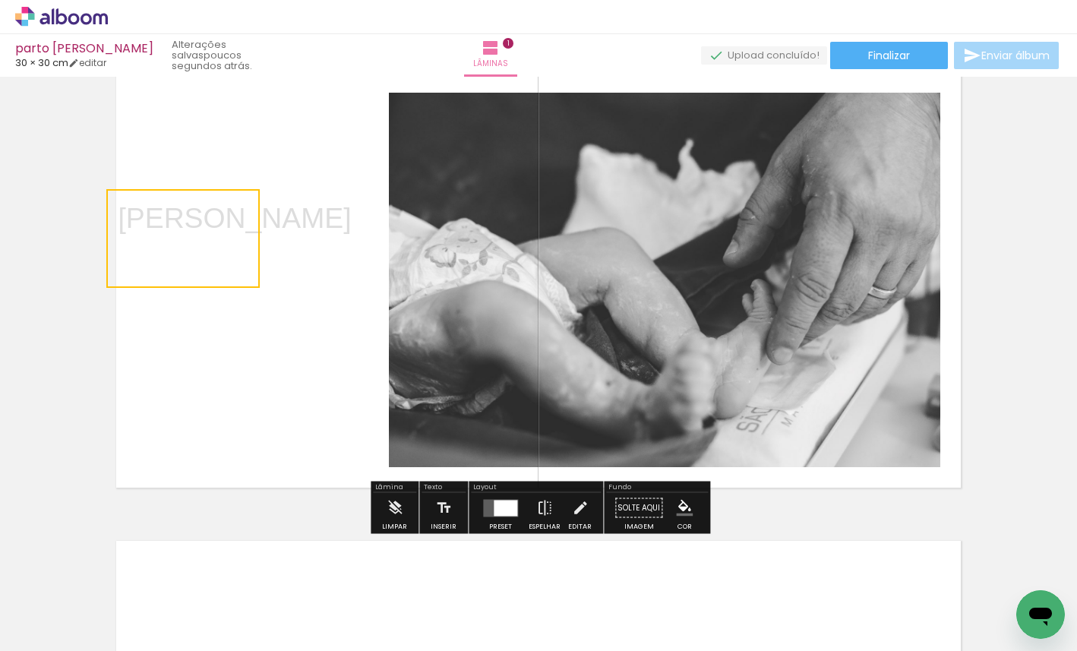
drag, startPoint x: 269, startPoint y: 198, endPoint x: 40, endPoint y: 219, distance: 229.5
click at [40, 219] on div "Inserir lâmina 1 de 1" at bounding box center [538, 495] width 1077 height 936
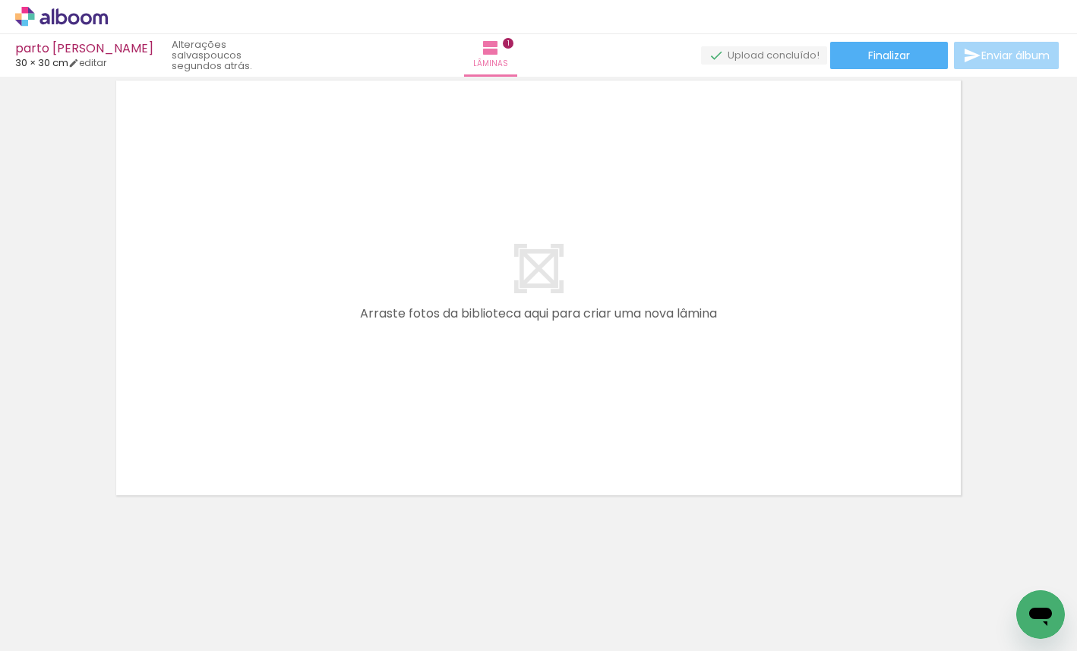
scroll to position [0, 0]
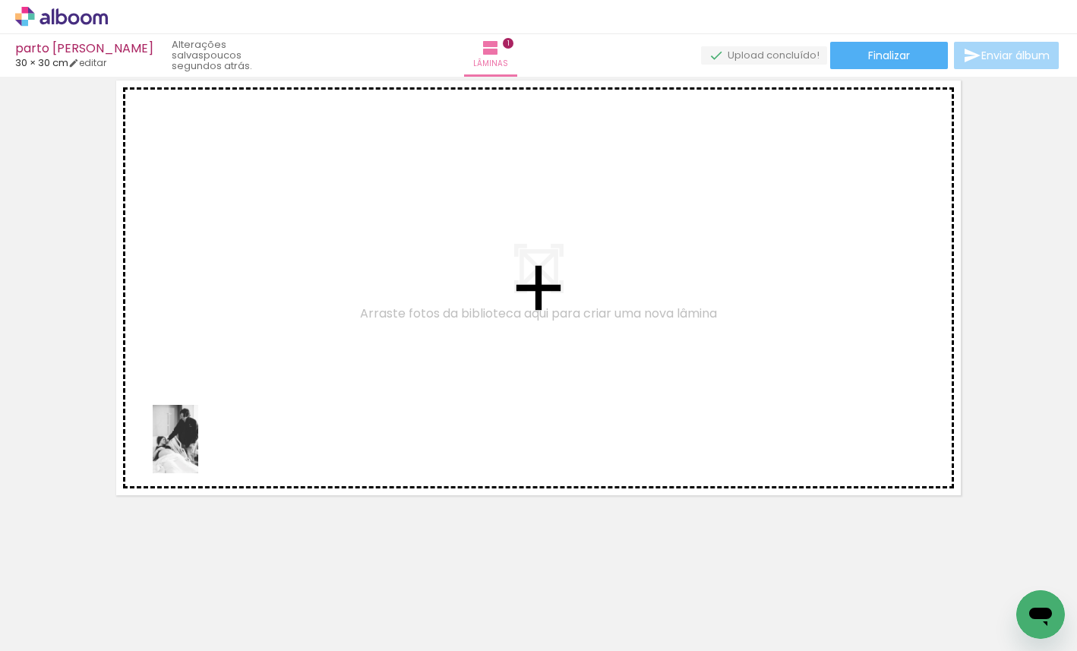
drag, startPoint x: 150, startPoint y: 611, endPoint x: 198, endPoint y: 450, distance: 168.1
click at [198, 450] on quentale-workspace at bounding box center [538, 325] width 1077 height 651
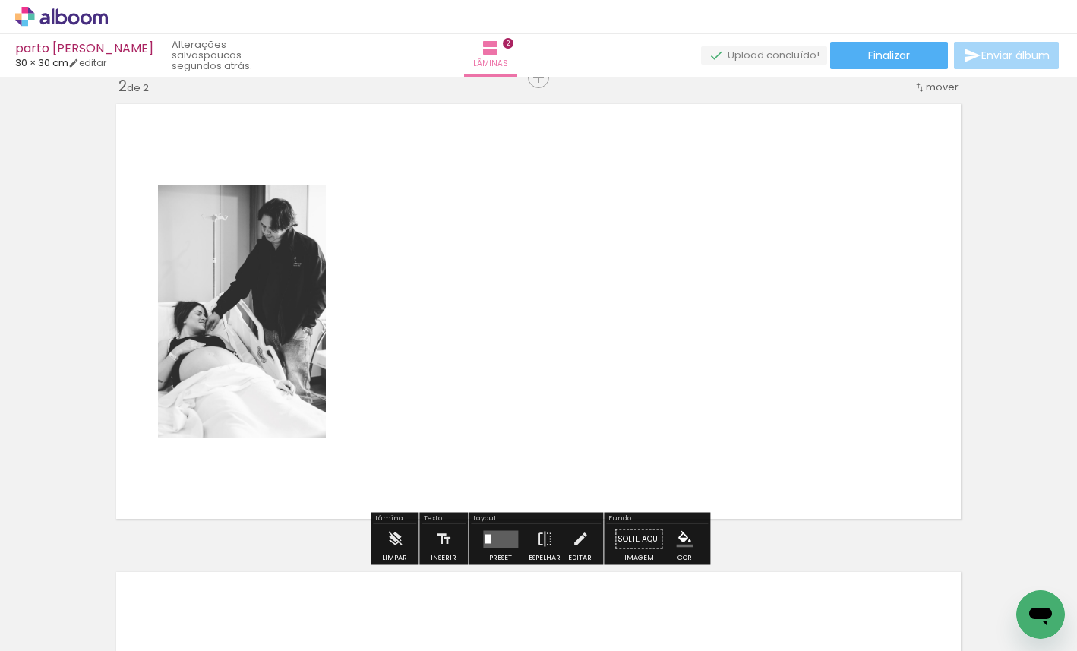
scroll to position [487, 0]
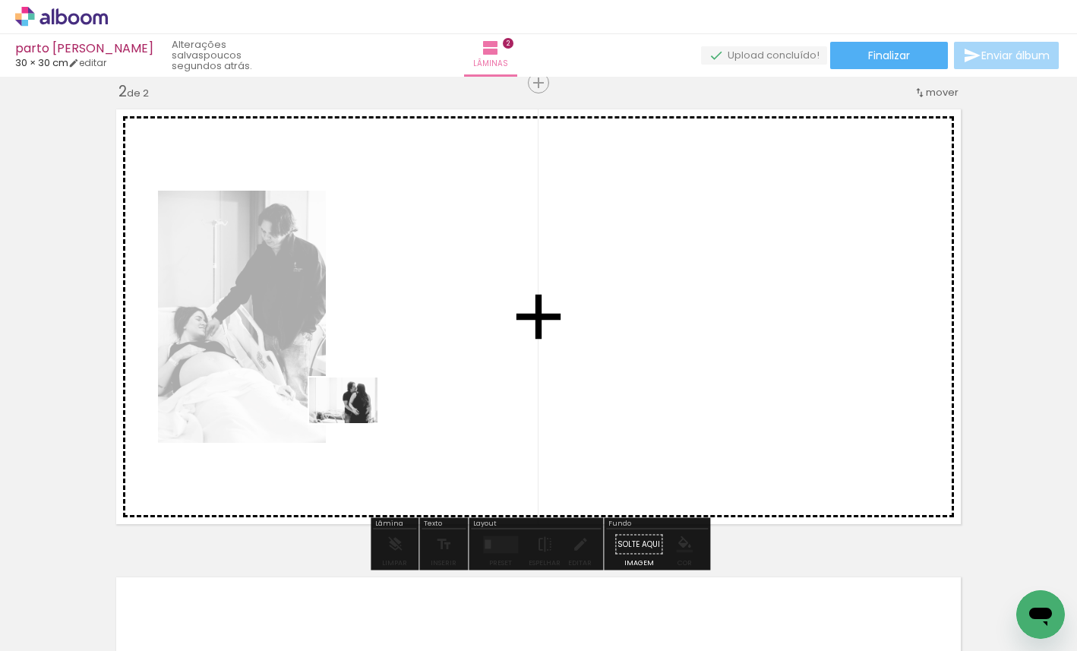
drag, startPoint x: 238, startPoint y: 602, endPoint x: 356, endPoint y: 420, distance: 216.9
click at [356, 420] on quentale-workspace at bounding box center [538, 325] width 1077 height 651
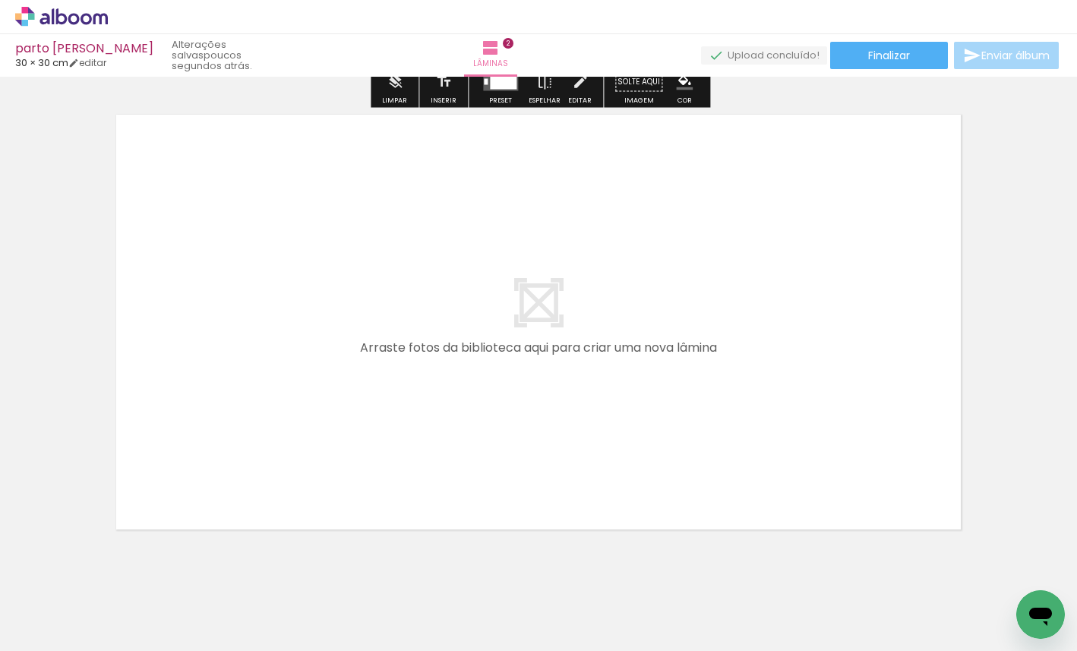
scroll to position [951, 0]
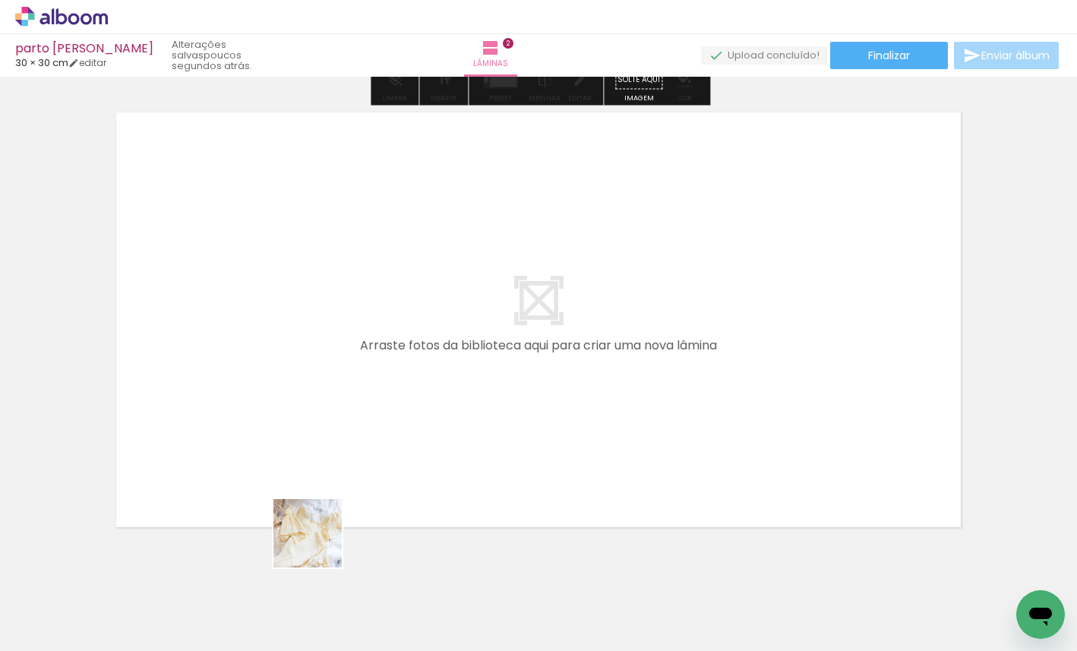
drag, startPoint x: 326, startPoint y: 616, endPoint x: 288, endPoint y: 468, distance: 153.6
click at [288, 468] on quentale-workspace at bounding box center [538, 325] width 1077 height 651
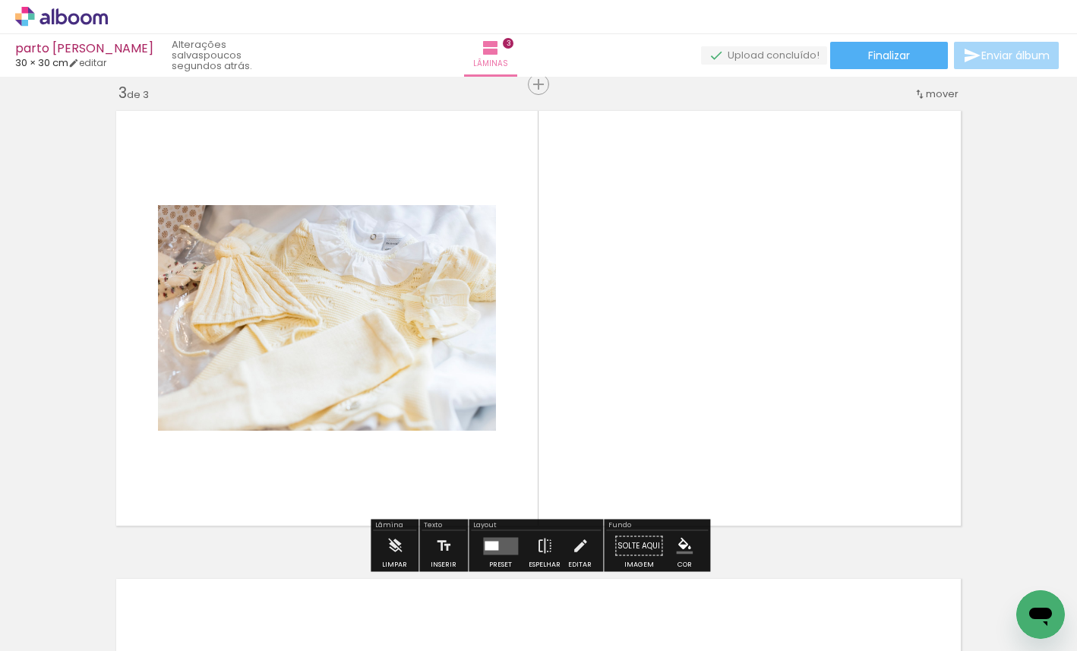
scroll to position [954, 0]
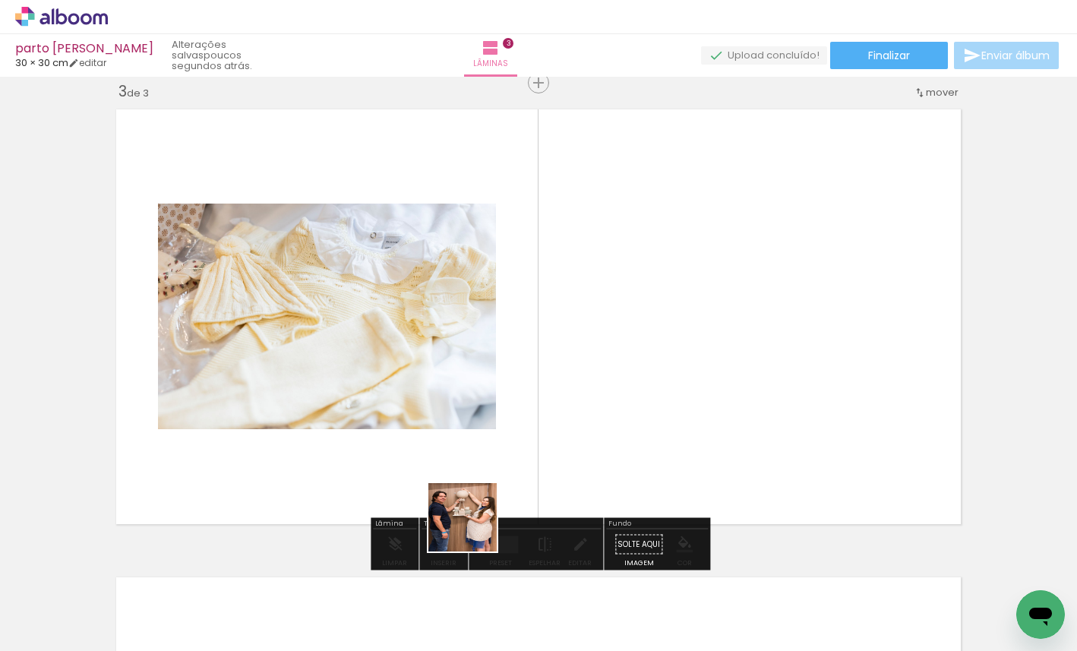
drag, startPoint x: 484, startPoint y: 587, endPoint x: 440, endPoint y: 440, distance: 153.2
click at [440, 440] on quentale-workspace at bounding box center [538, 325] width 1077 height 651
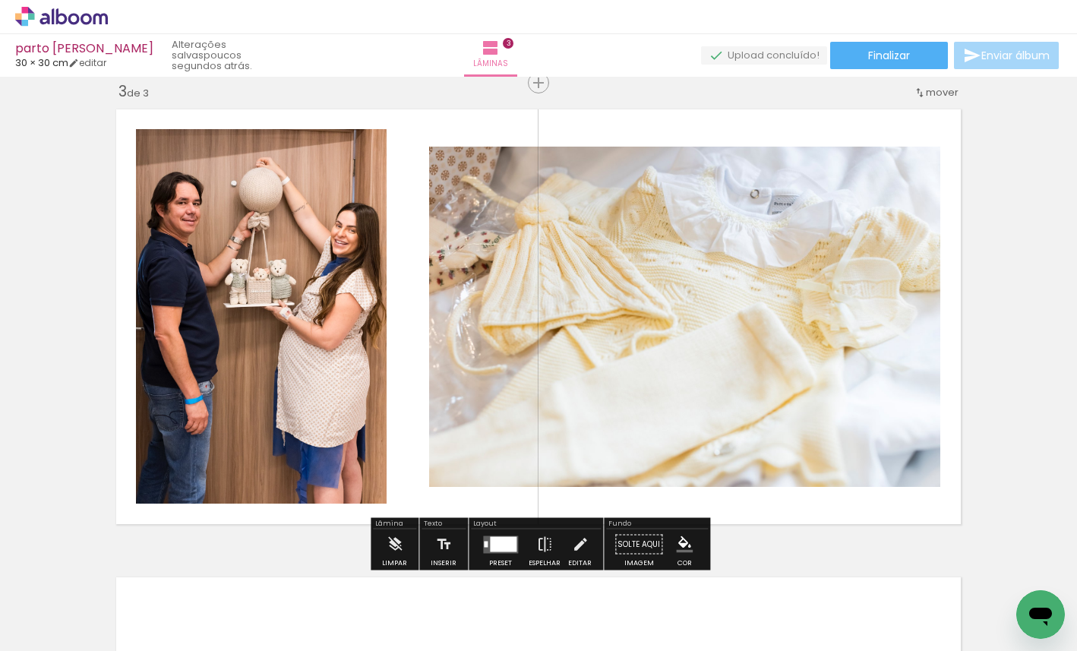
drag, startPoint x: 581, startPoint y: 588, endPoint x: 525, endPoint y: 455, distance: 144.2
click at [525, 455] on quentale-workspace at bounding box center [538, 325] width 1077 height 651
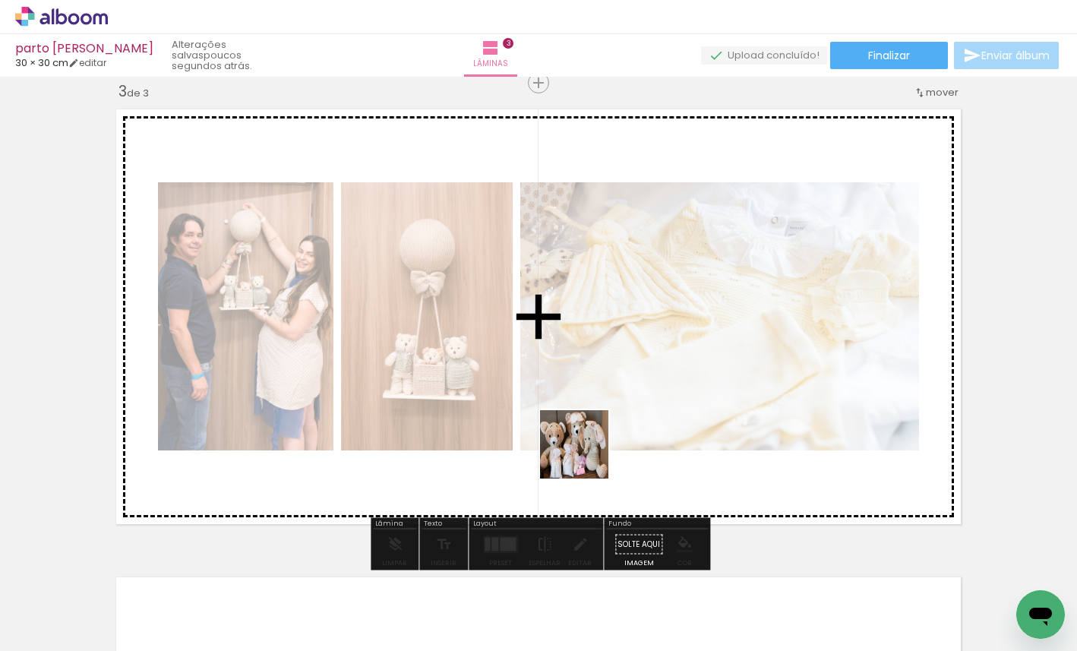
drag, startPoint x: 646, startPoint y: 594, endPoint x: 567, endPoint y: 428, distance: 183.4
click at [567, 428] on quentale-workspace at bounding box center [538, 325] width 1077 height 651
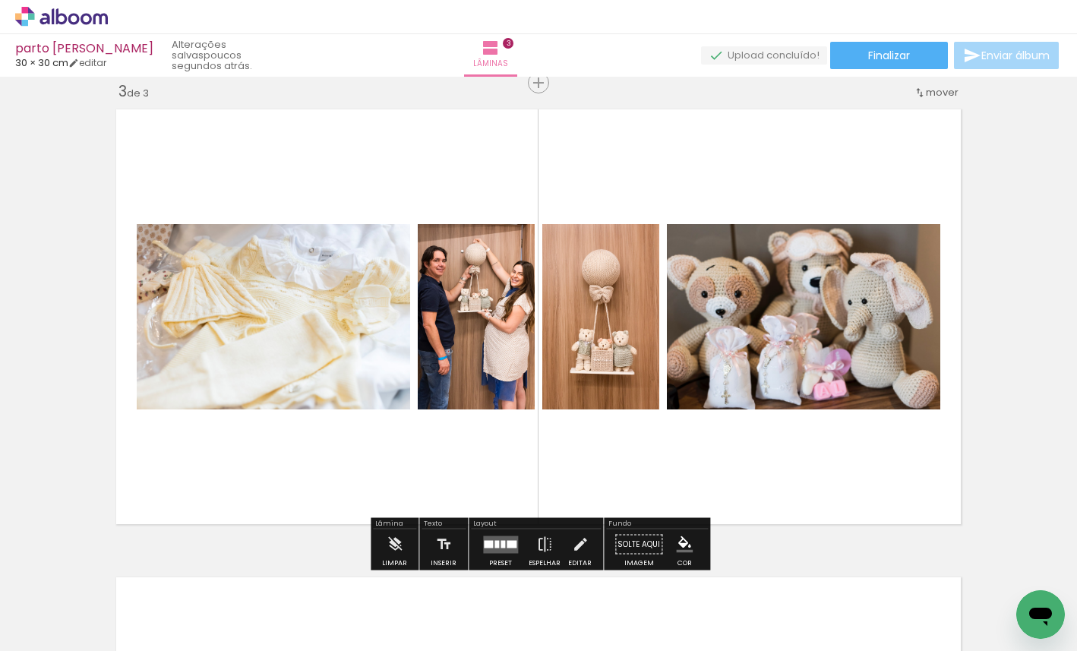
scroll to position [985, 0]
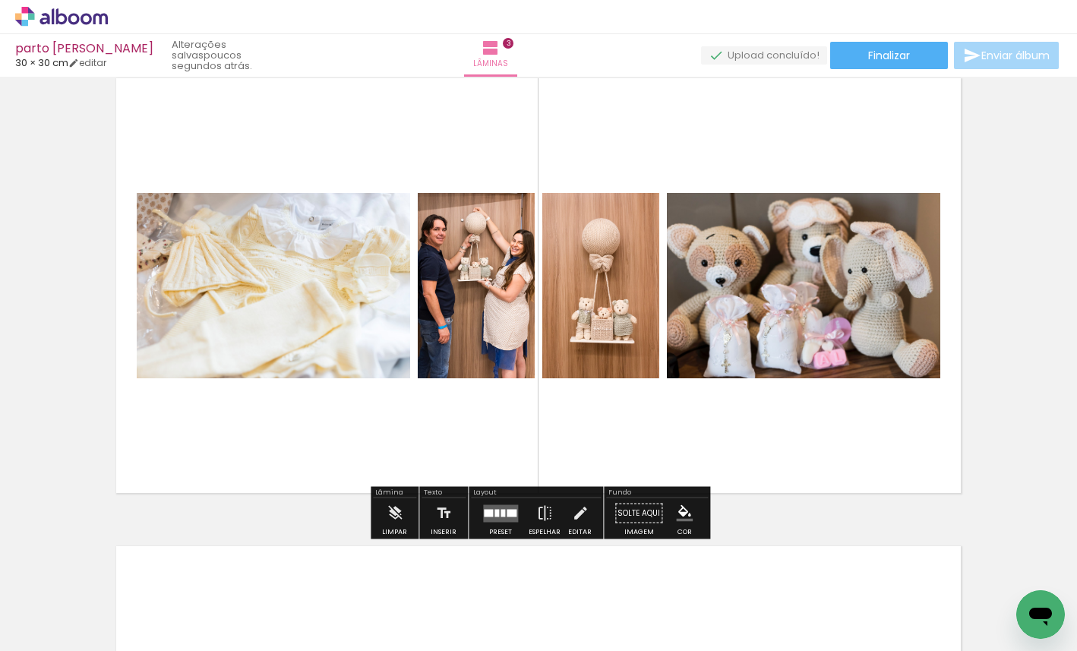
click at [512, 510] on div at bounding box center [511, 513] width 10 height 8
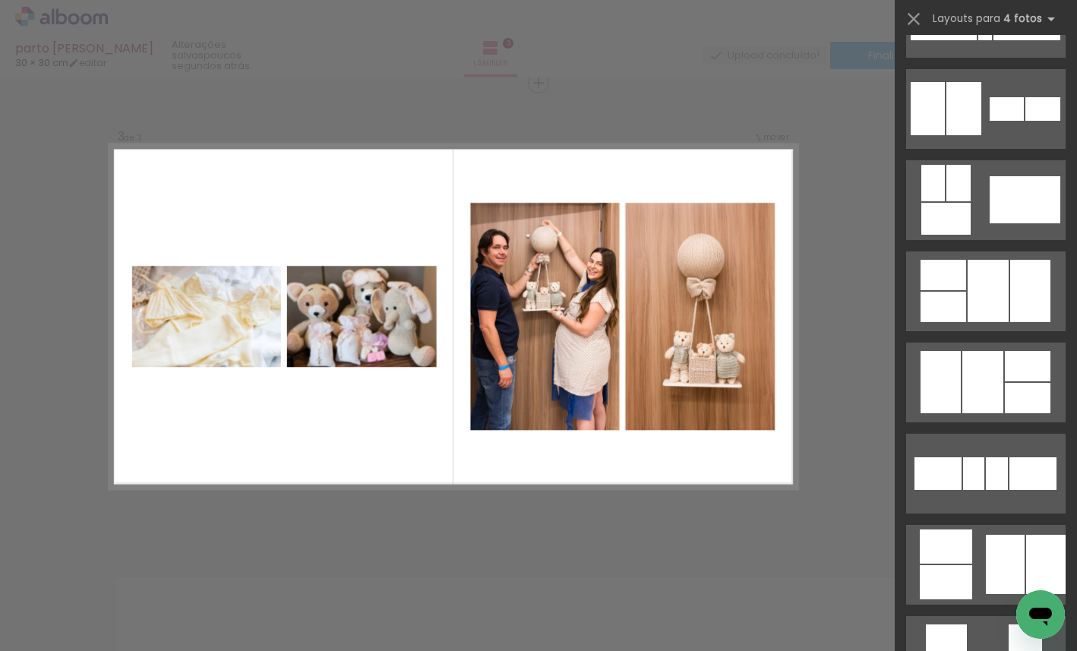
scroll to position [544, 0]
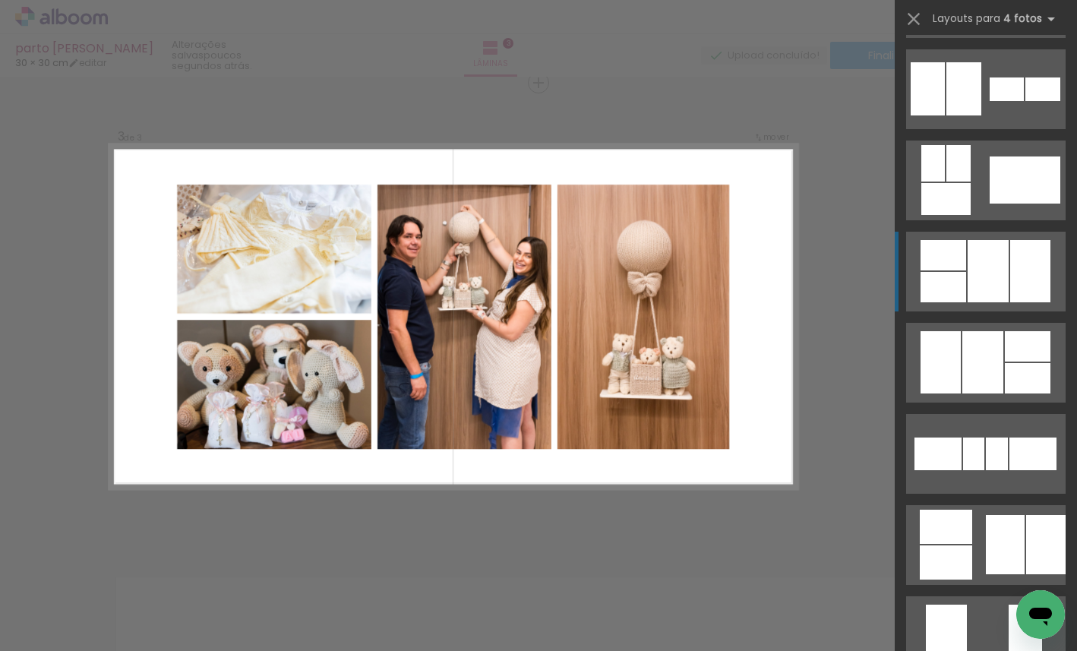
click at [941, 292] on div at bounding box center [943, 287] width 46 height 30
